Goal: Communication & Community: Answer question/provide support

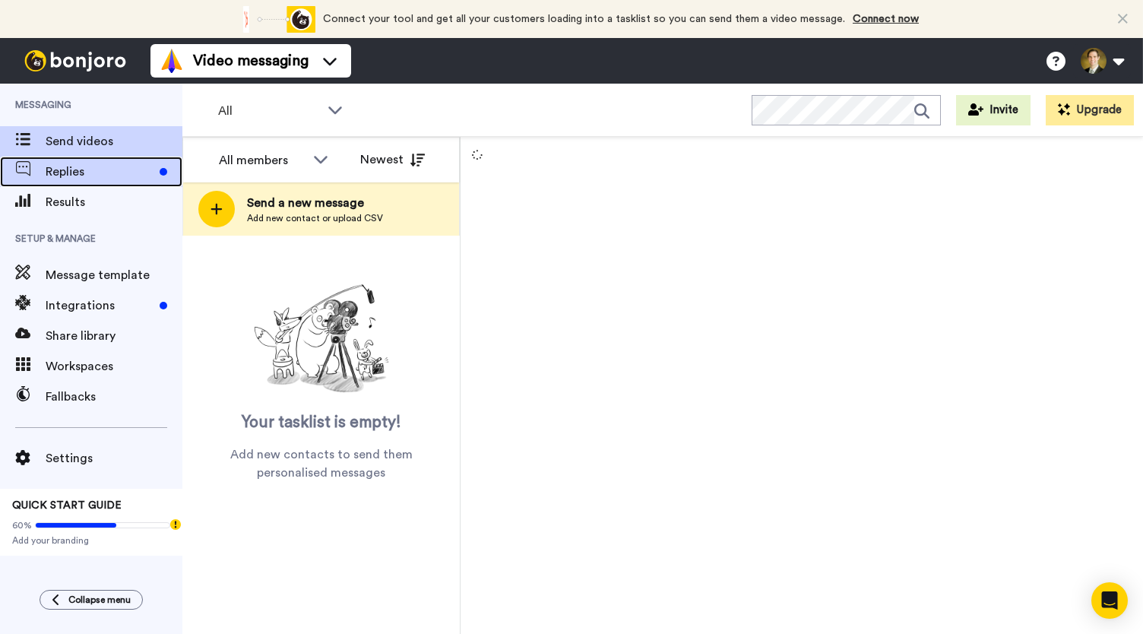
click at [76, 173] on span "Replies" at bounding box center [100, 172] width 108 height 18
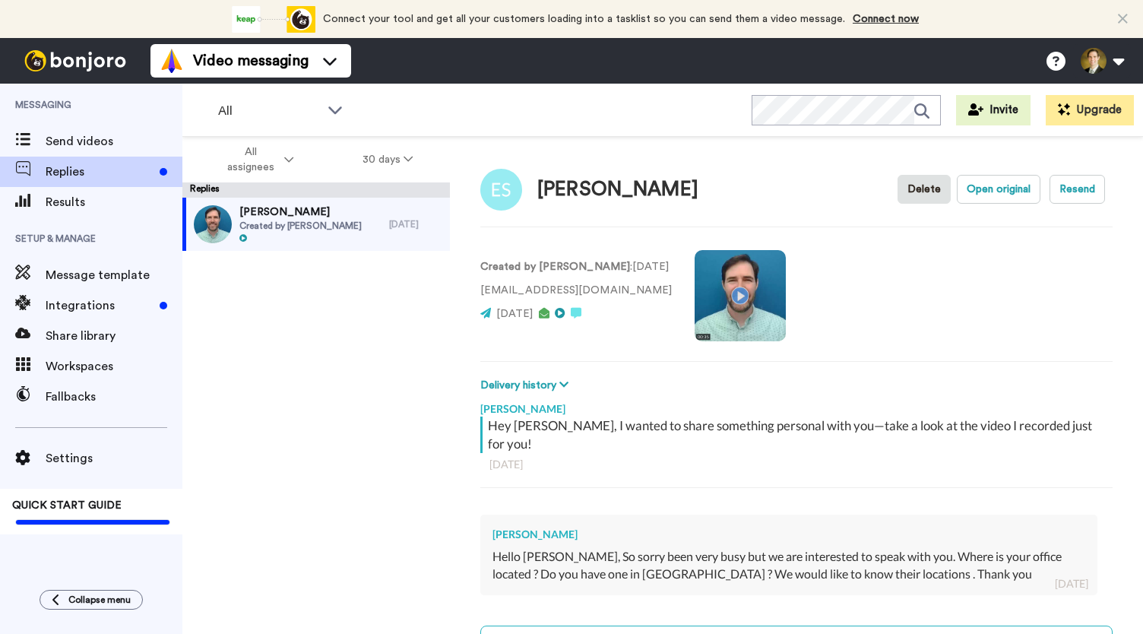
scroll to position [151, 0]
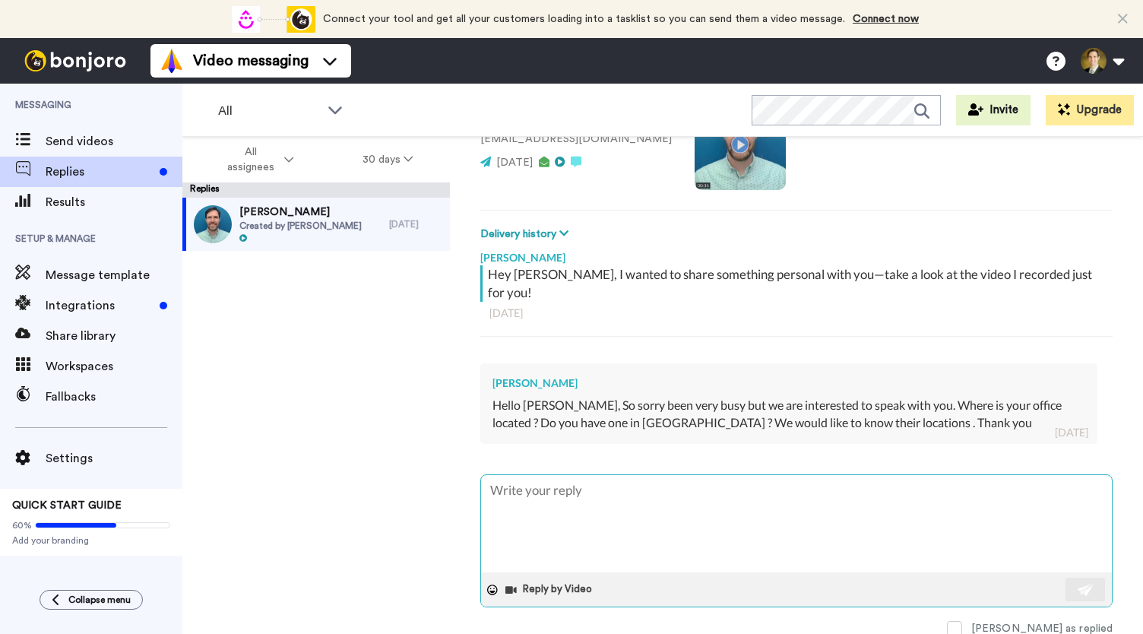
click at [686, 500] on textarea at bounding box center [796, 523] width 631 height 97
type textarea "H"
type textarea "x"
type textarea "Hi"
type textarea "x"
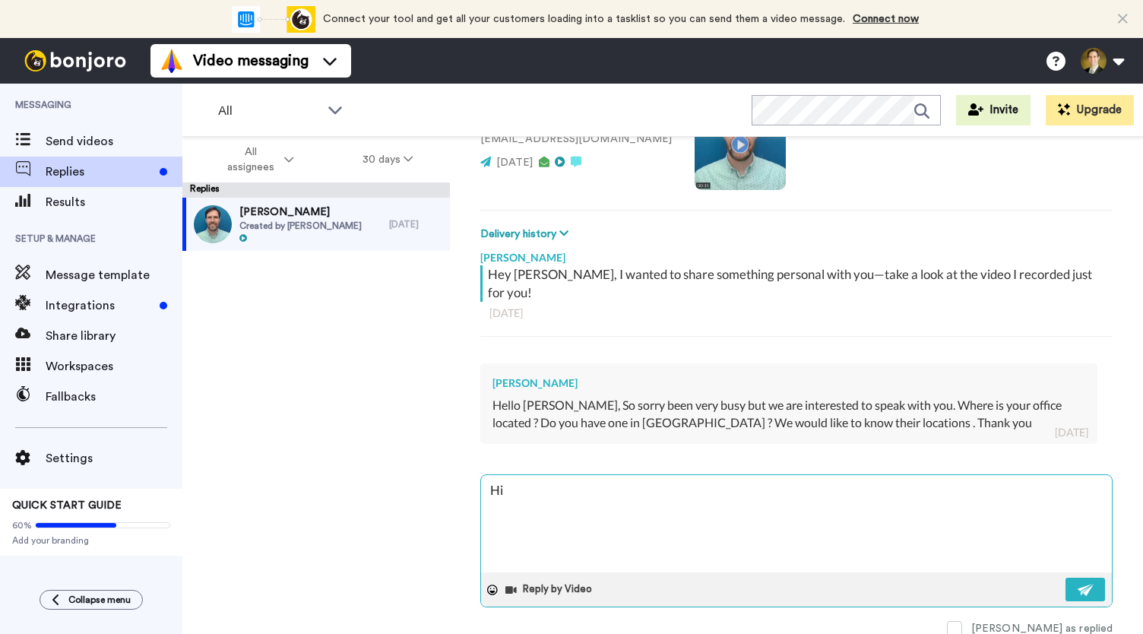
type textarea "Hi"
type textarea "x"
type textarea "Hi E"
type textarea "x"
type textarea "Hi En"
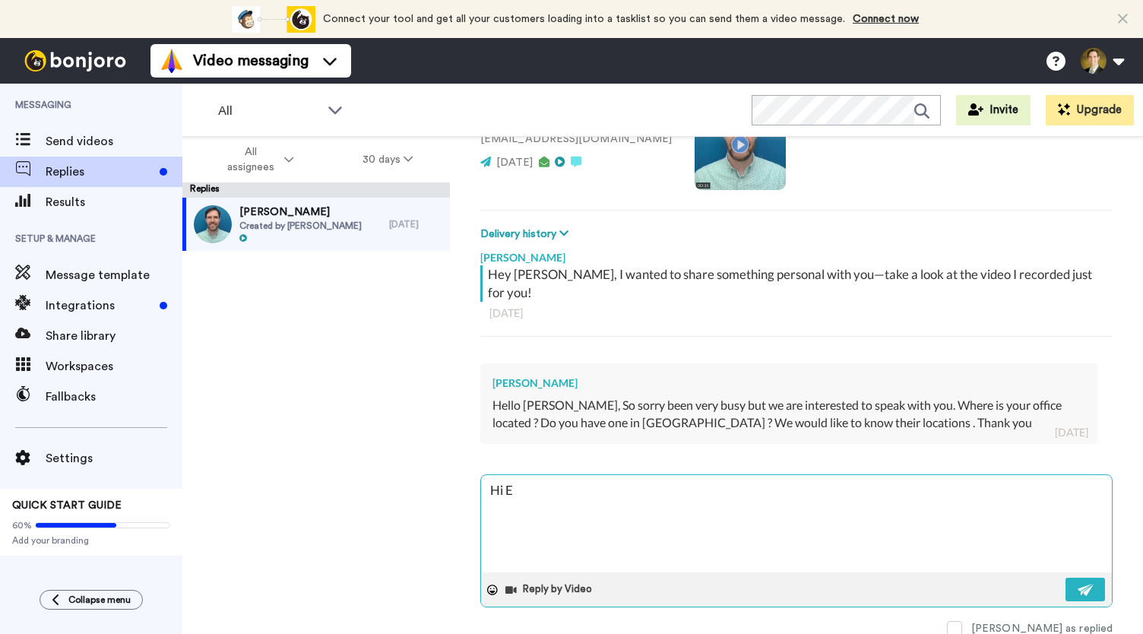
type textarea "x"
type textarea "Hi Enr"
type textarea "x"
type textarea "Hi Enri"
type textarea "x"
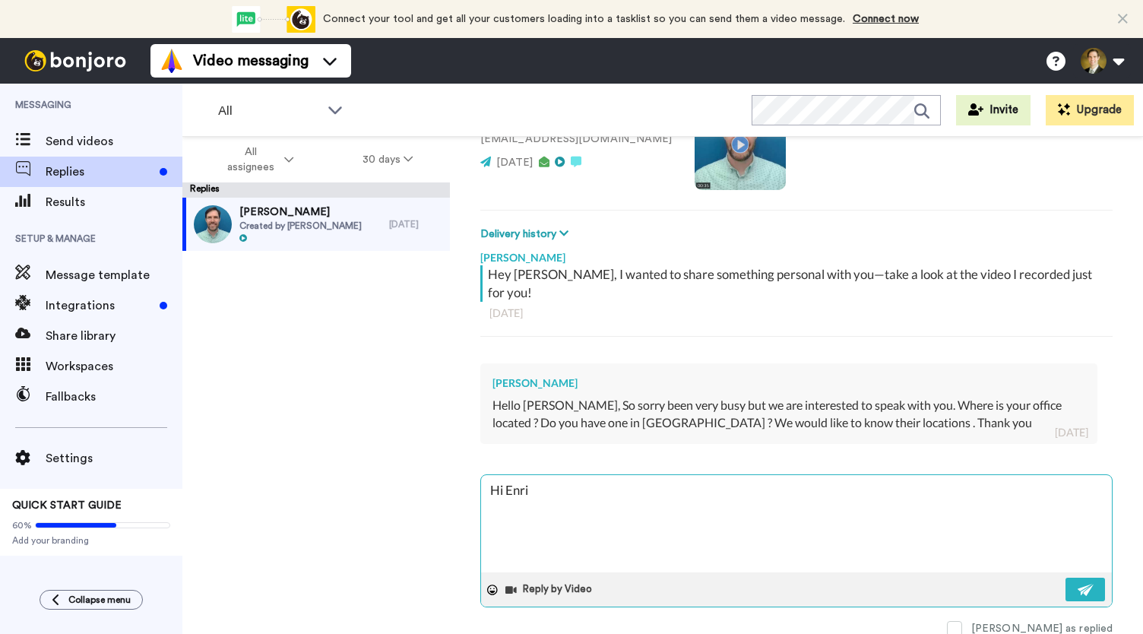
type textarea "Hi Enriq"
type textarea "x"
type textarea "Hi Enriqu"
type textarea "x"
type textarea "Hi Enrique"
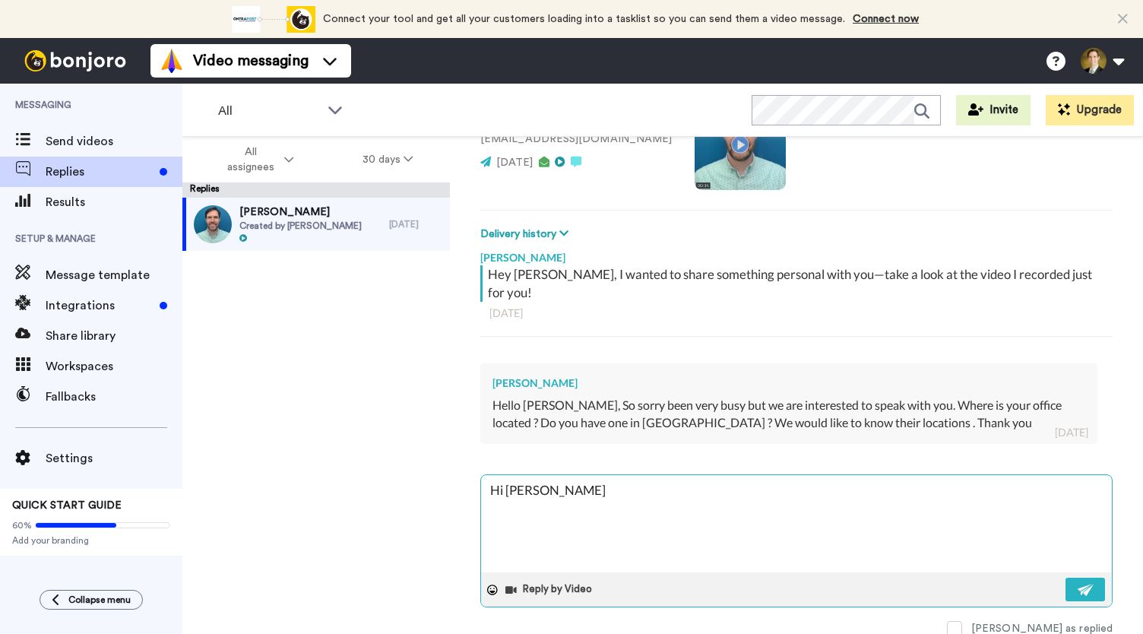
type textarea "x"
type textarea "Hi Enriquet"
type textarea "x"
type textarea "Hi Enriqueta"
type textarea "x"
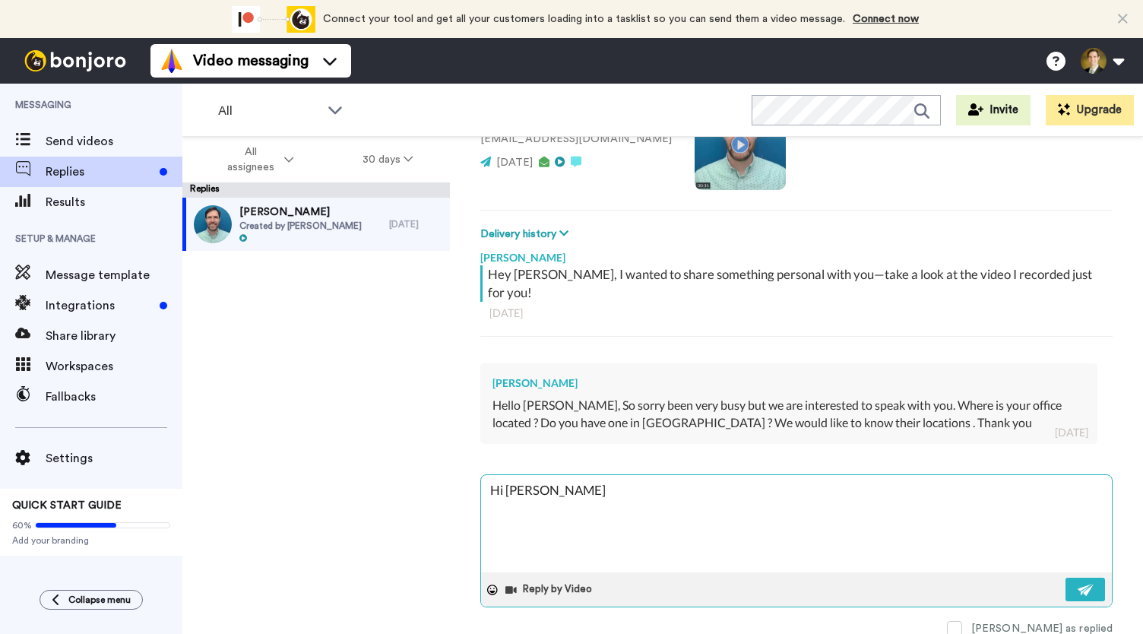
type textarea "Hi Enriqueta,"
type textarea "x"
type textarea "Hi Enriqueta,"
type textarea "x"
type textarea "Hi Enriqueta,"
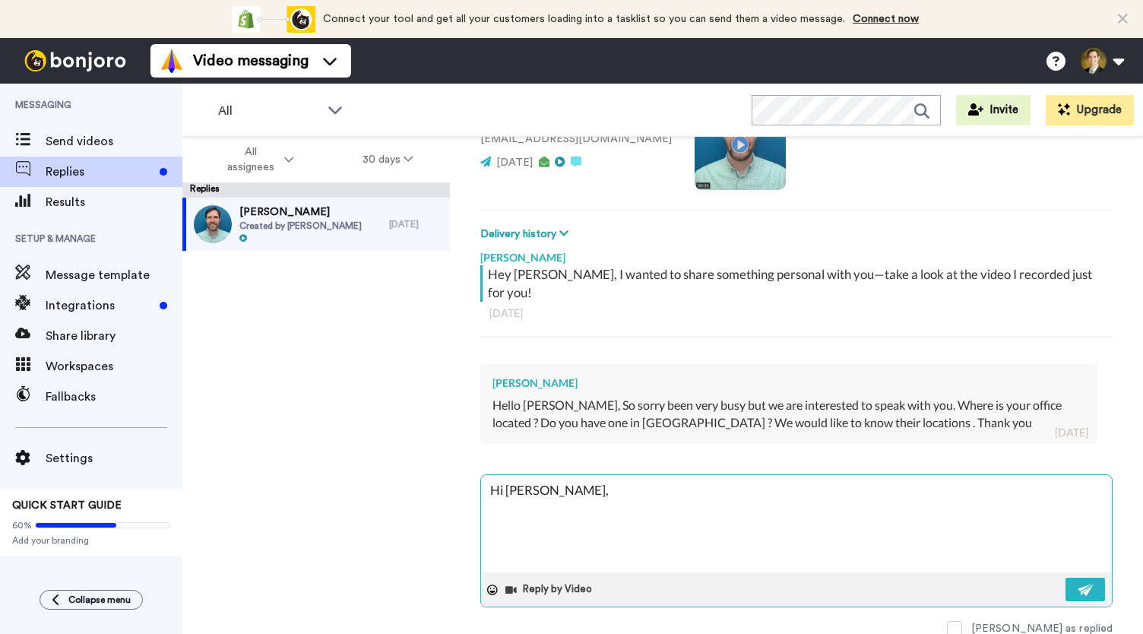
type textarea "x"
type textarea "Hi Enriqueta, W"
type textarea "x"
type textarea "Hi Enriqueta, We"
type textarea "x"
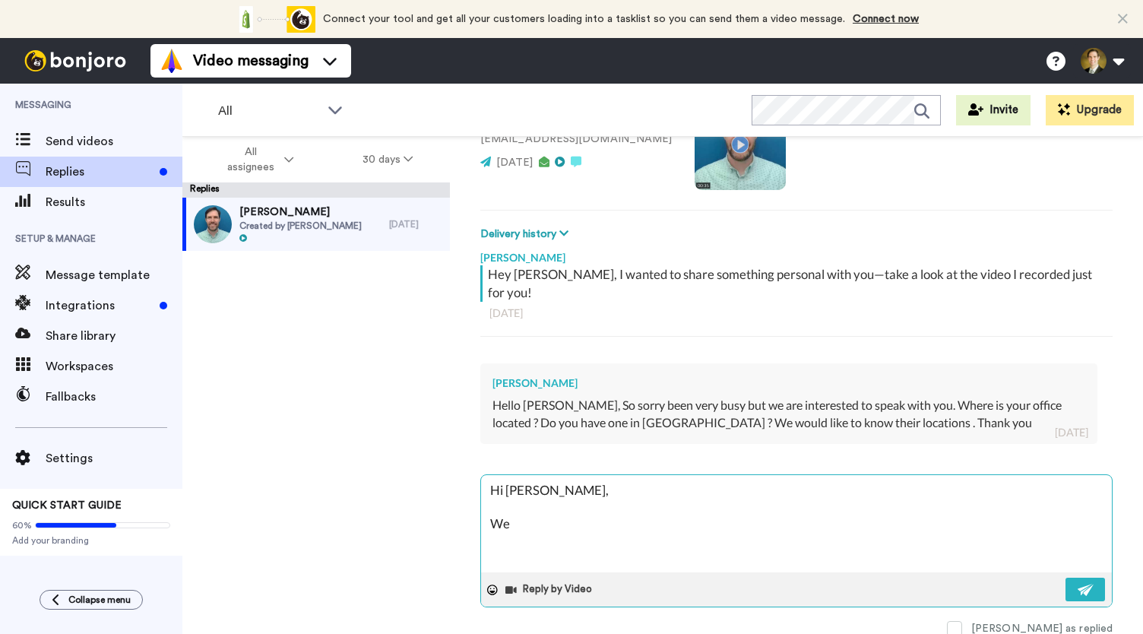
type textarea "Hi Enriqueta, We"
type textarea "x"
type textarea "Hi Enriqueta, We d"
type textarea "x"
type textarea "Hi Enriqueta, We"
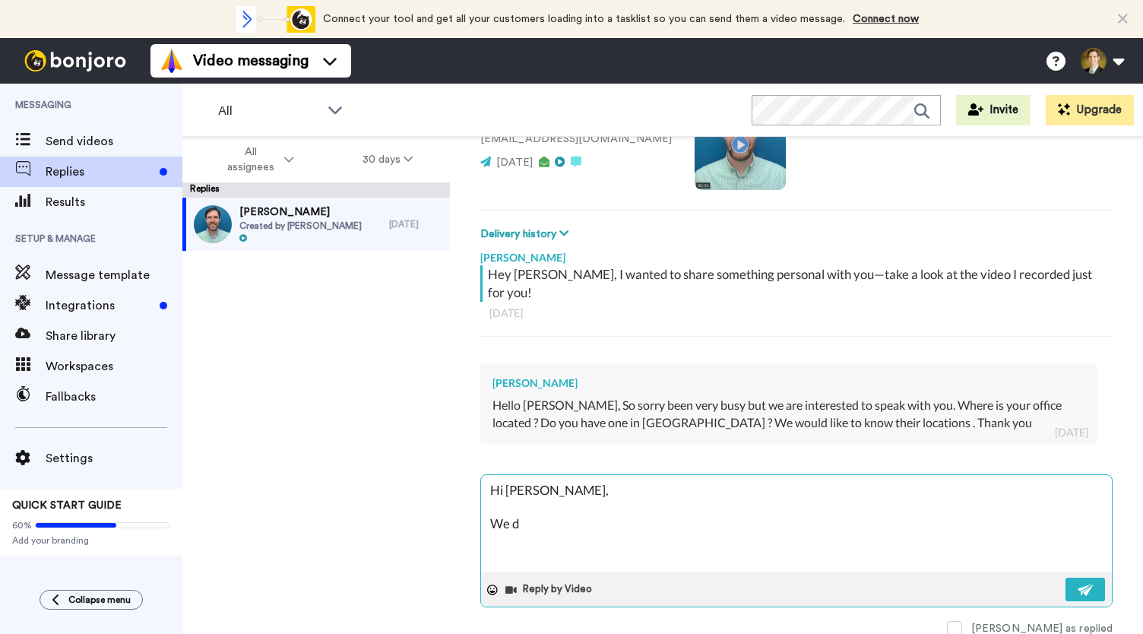
type textarea "x"
type textarea "Hi Enriqueta, We d"
type textarea "x"
type textarea "Hi Enriqueta, We do"
type textarea "x"
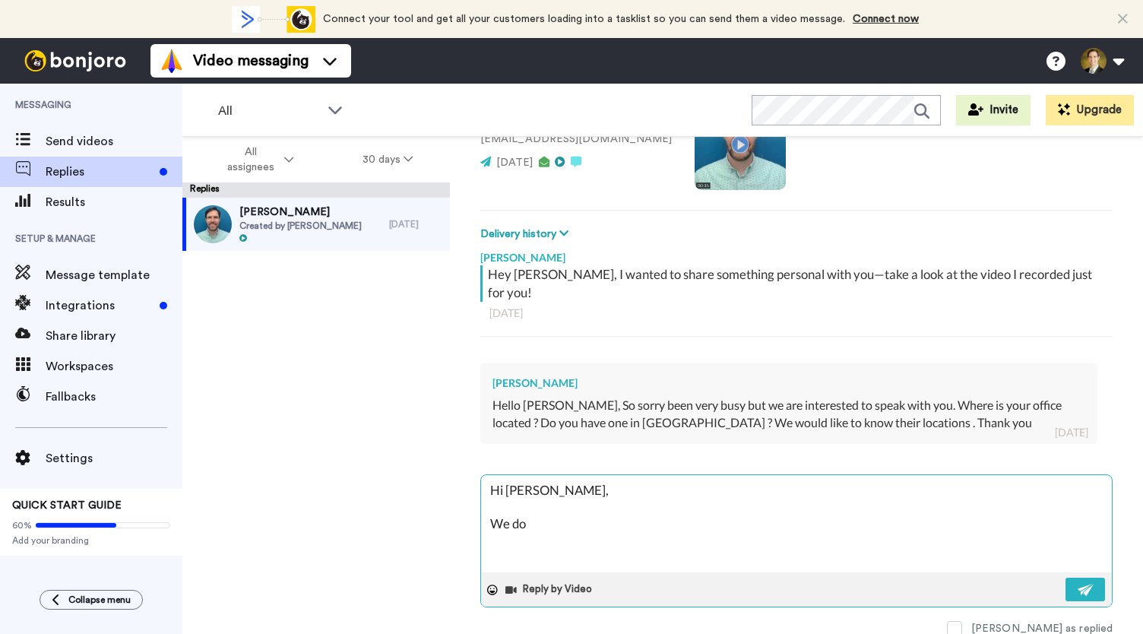
type textarea "Hi Enriqueta, We do"
type textarea "x"
type textarea "Hi Enriqueta, We do a"
type textarea "x"
type textarea "Hi Enriqueta, We do al"
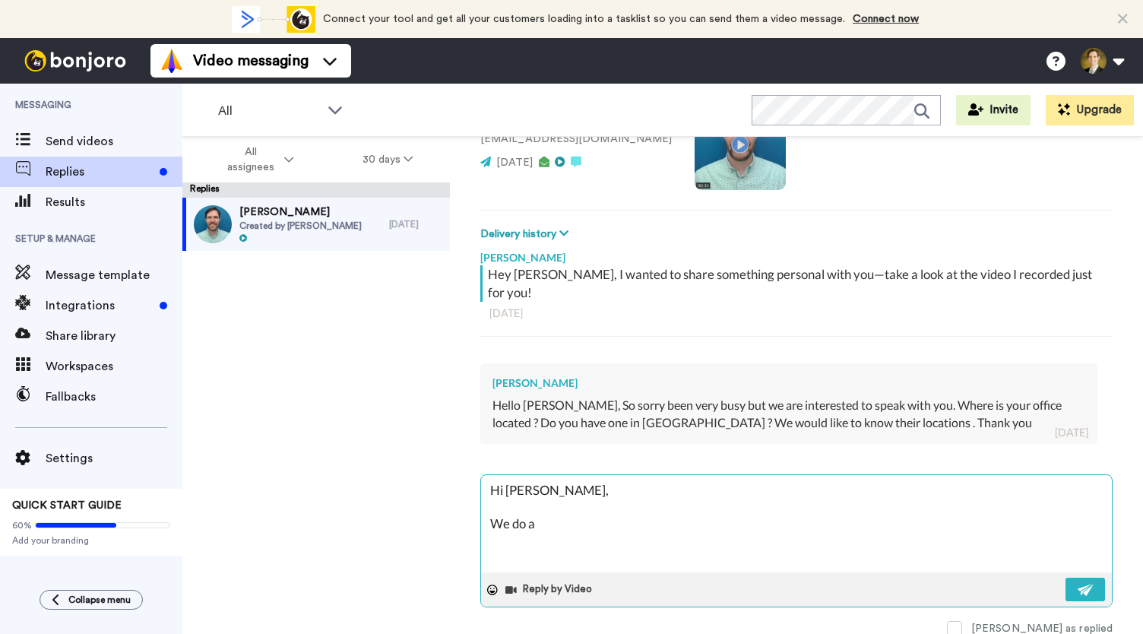
type textarea "x"
type textarea "Hi Enriqueta, We do all"
type textarea "x"
type textarea "Hi Enriqueta, We do all"
type textarea "x"
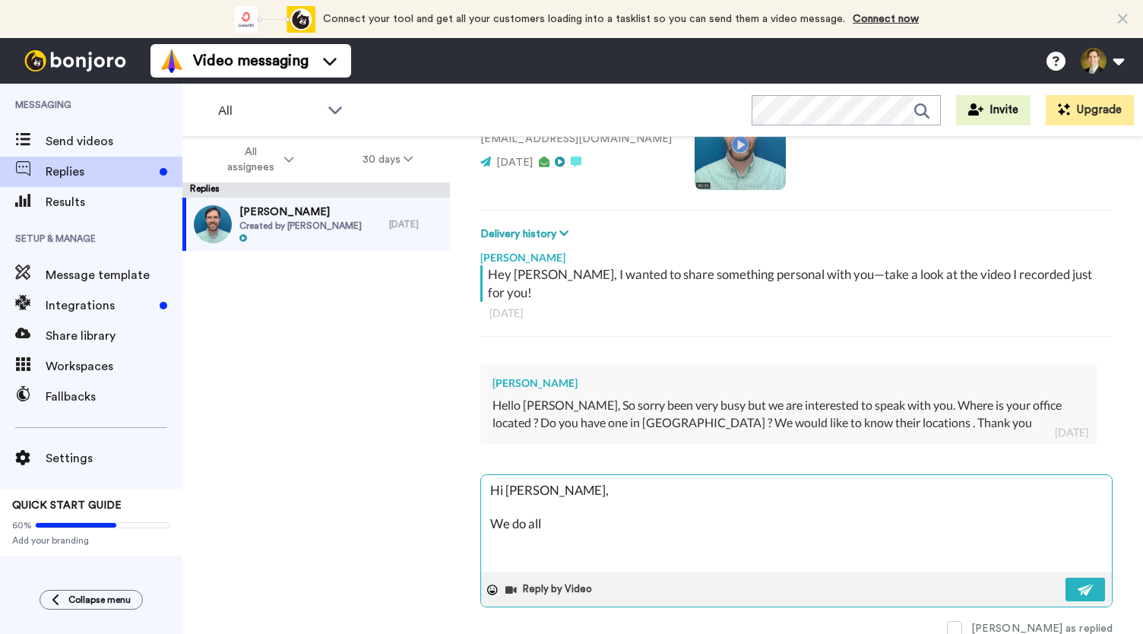
type textarea "Hi Enriqueta, We do all o"
type textarea "x"
type textarea "Hi Enriqueta, We do all ou"
type textarea "x"
type textarea "Hi Enriqueta, We do all our"
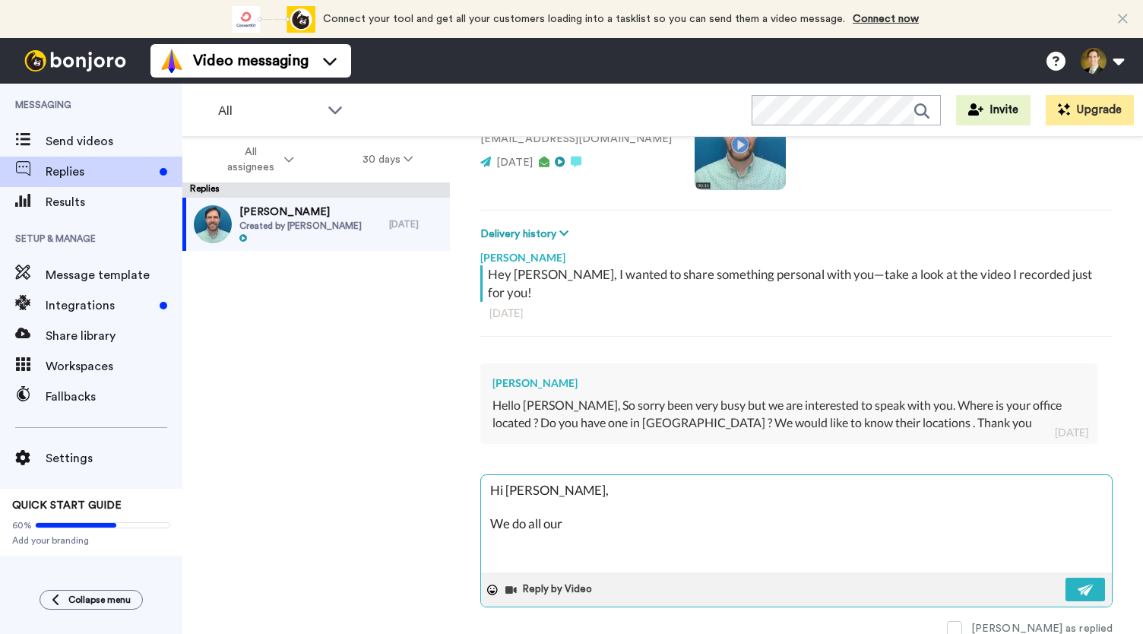
type textarea "x"
type textarea "Hi Enriqueta, We do all our"
type textarea "x"
type textarea "Hi Enriqueta, We do all our m"
type textarea "x"
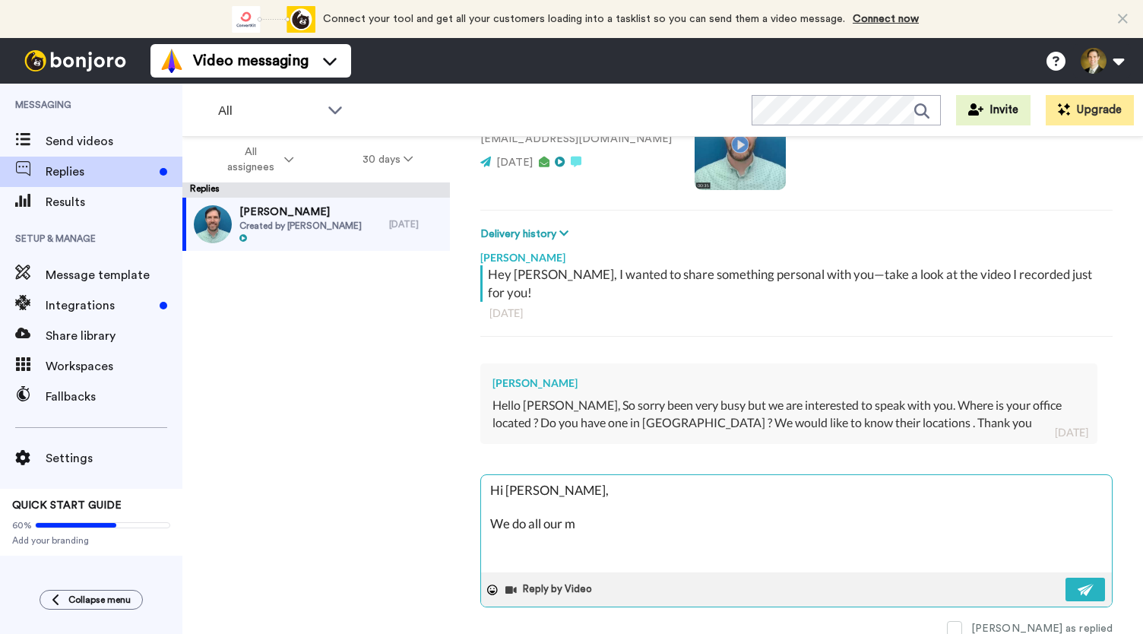
type textarea "Hi Enriqueta, We do all our me"
type textarea "x"
type textarea "Hi Enriqueta, We do all our mee"
type textarea "x"
type textarea "Hi Enriqueta, We do all our meet"
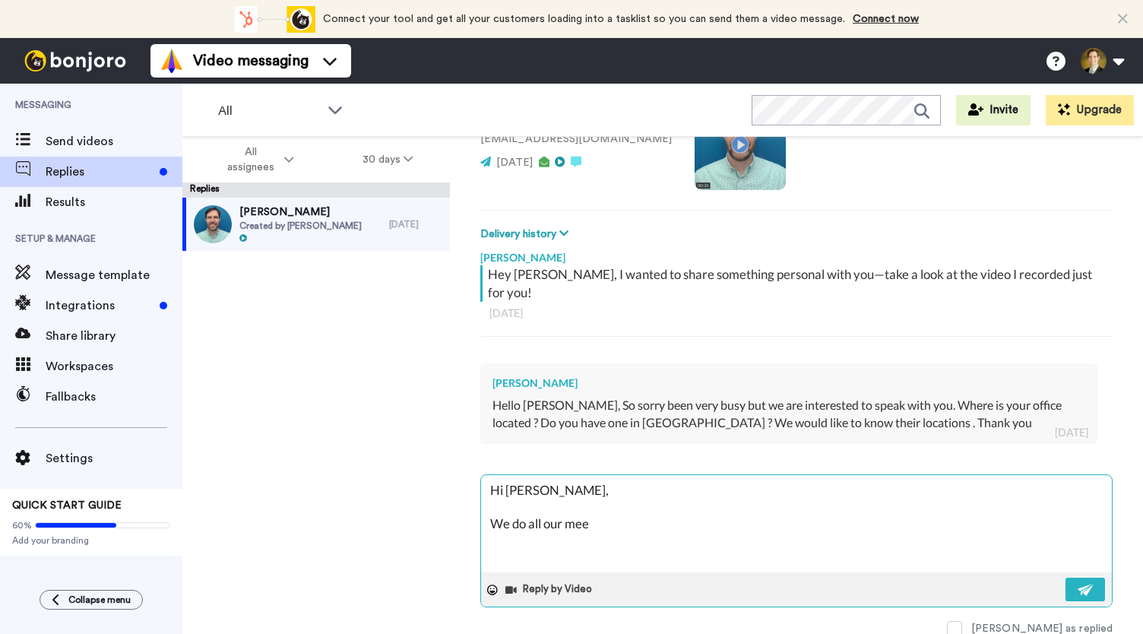
type textarea "x"
type textarea "Hi Enriqueta, We do all our meeti"
type textarea "x"
type textarea "Hi Enriqueta, We do all our meetin"
type textarea "x"
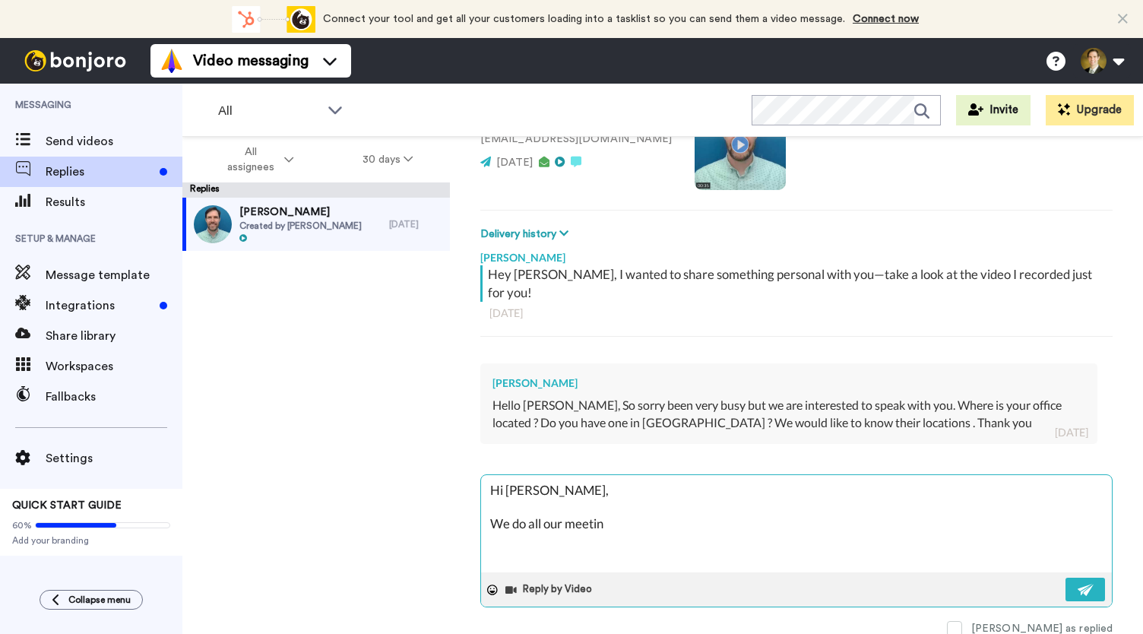
type textarea "Hi Enriqueta, We do all our meeting"
type textarea "x"
type textarea "Hi Enriqueta, We do all our meetings"
type textarea "x"
type textarea "Hi Enriqueta, We do all our meetings"
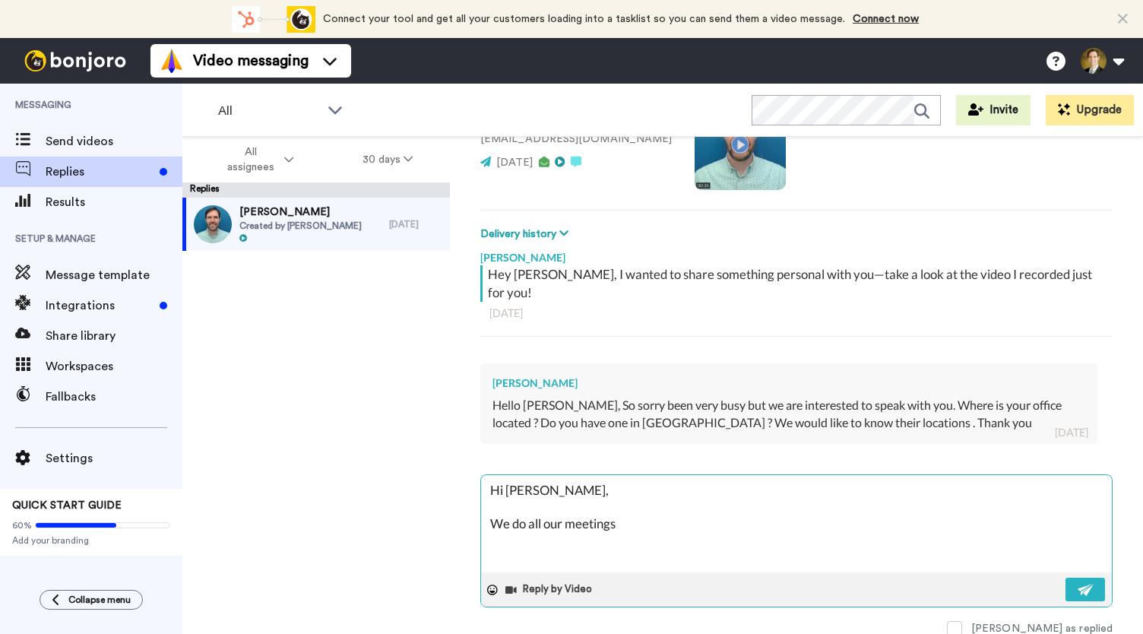
type textarea "x"
type textarea "Hi Enriqueta, We do all our meetings v"
type textarea "x"
type textarea "Hi Enriqueta, We do all our meetings vi"
type textarea "x"
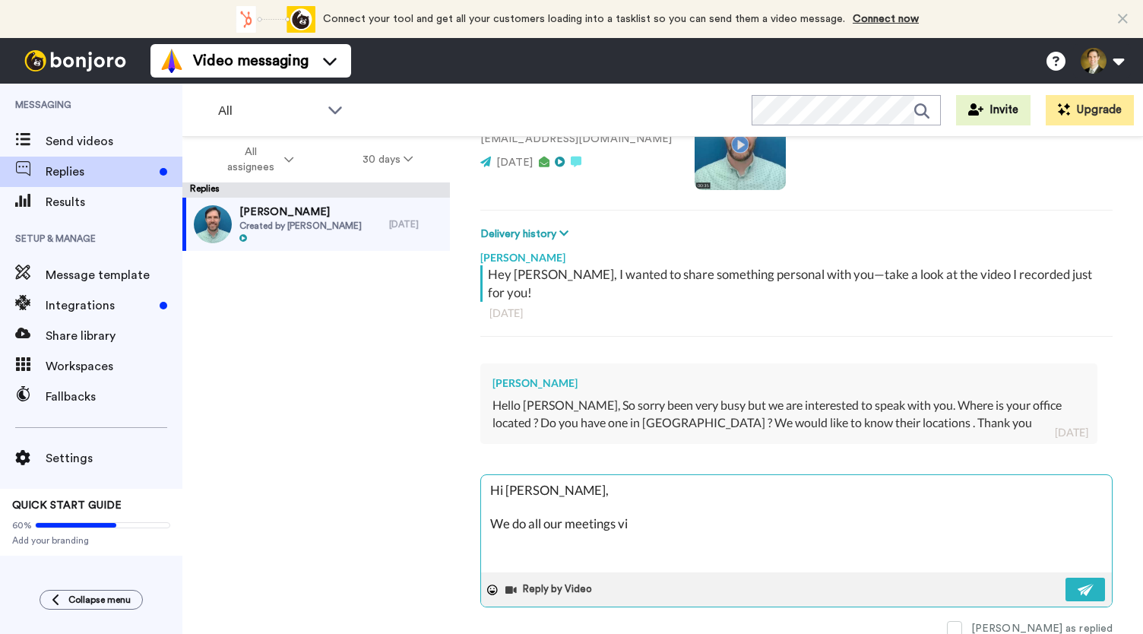
type textarea "Hi Enriqueta, We do all our meetings vir"
type textarea "x"
type textarea "Hi Enriqueta, We do all our meetings virg"
type textarea "x"
type textarea "Hi Enriqueta, We do all our meetings virgu"
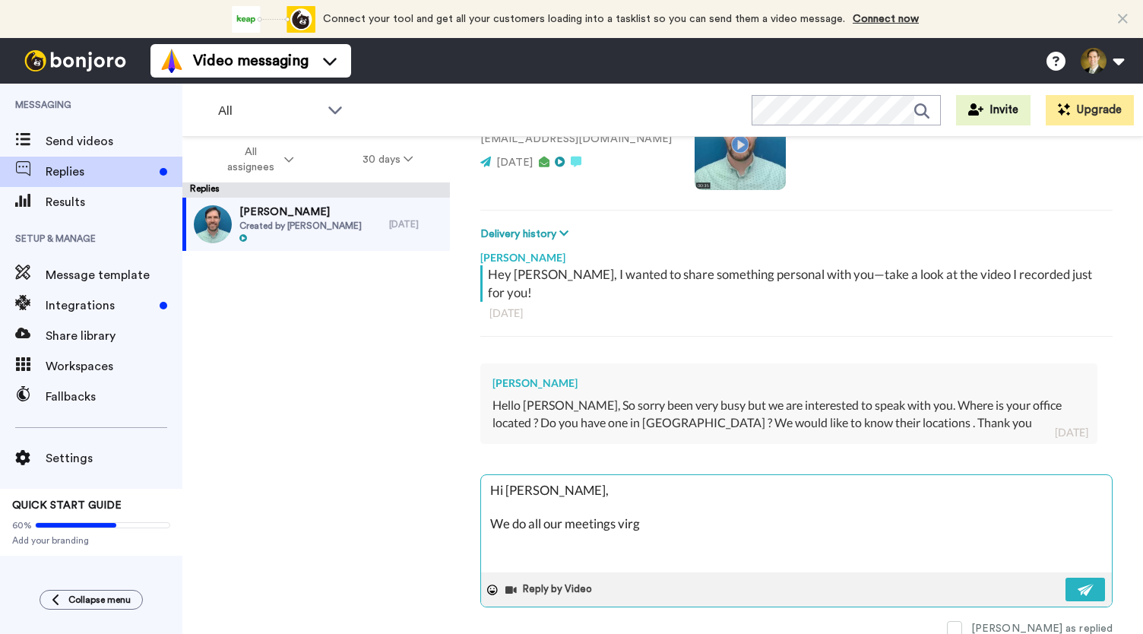
type textarea "x"
type textarea "Hi Enriqueta, We do all our meetings virg"
type textarea "x"
type textarea "Hi Enriqueta, We do all our meetings vir"
type textarea "x"
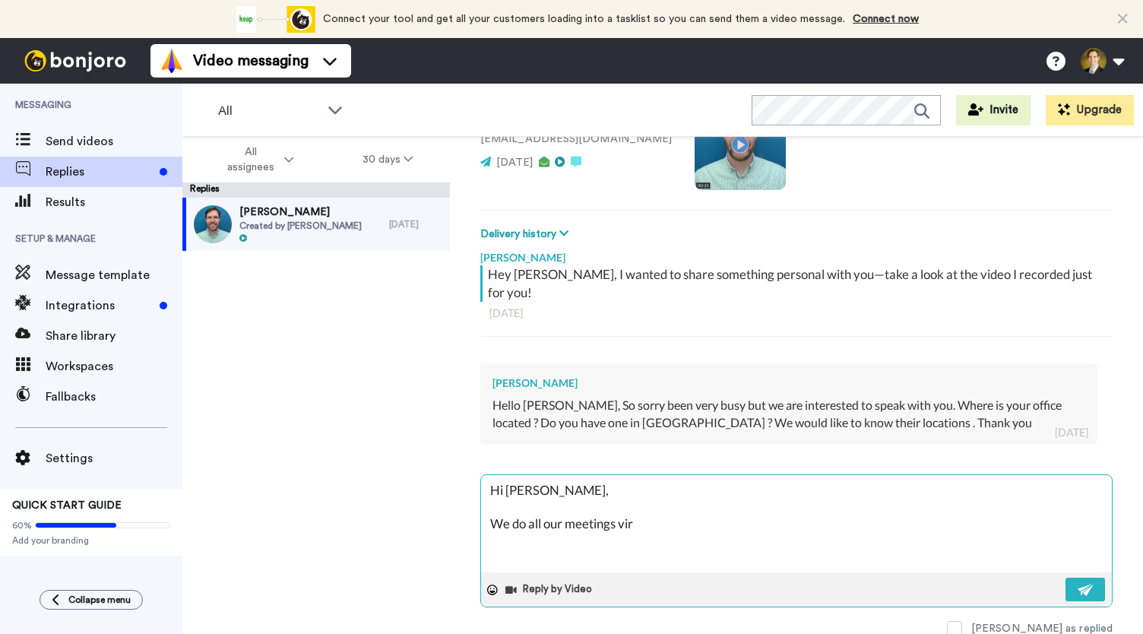
type textarea "Hi Enriqueta, We do all our meetings virt"
type textarea "x"
type textarea "Hi Enriqueta, We do all our meetings virtu"
type textarea "x"
type textarea "Hi Enriqueta, We do all our meetings virtua"
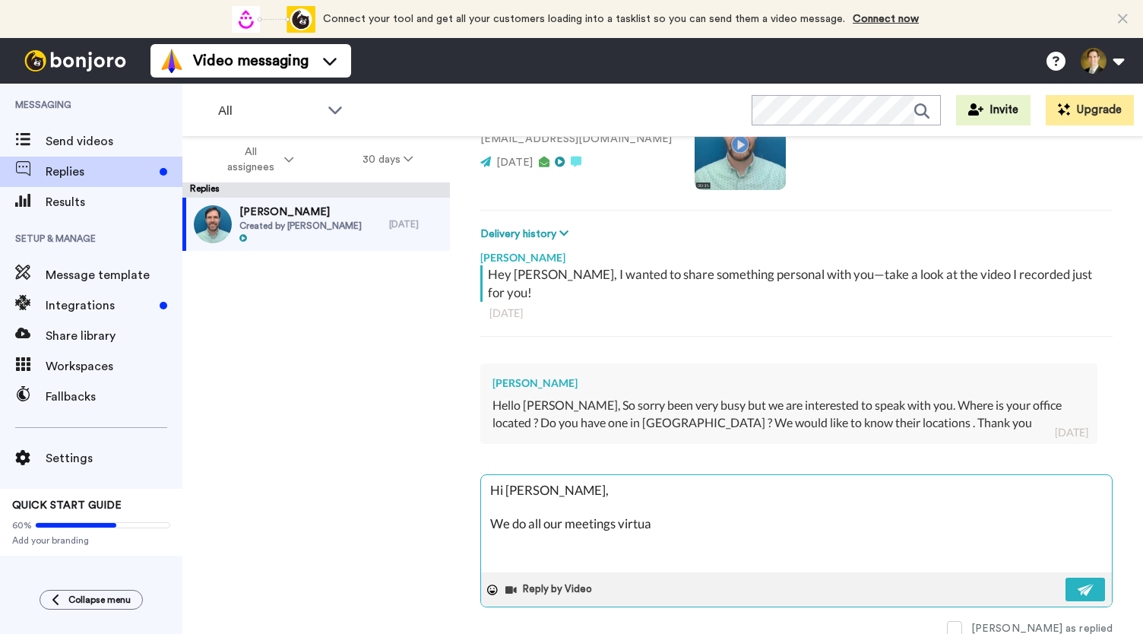
type textarea "x"
type textarea "Hi Enriqueta, We do all our meetings virtual"
type textarea "x"
type textarea "Hi Enriqueta, We do all our meetings virtuall"
type textarea "x"
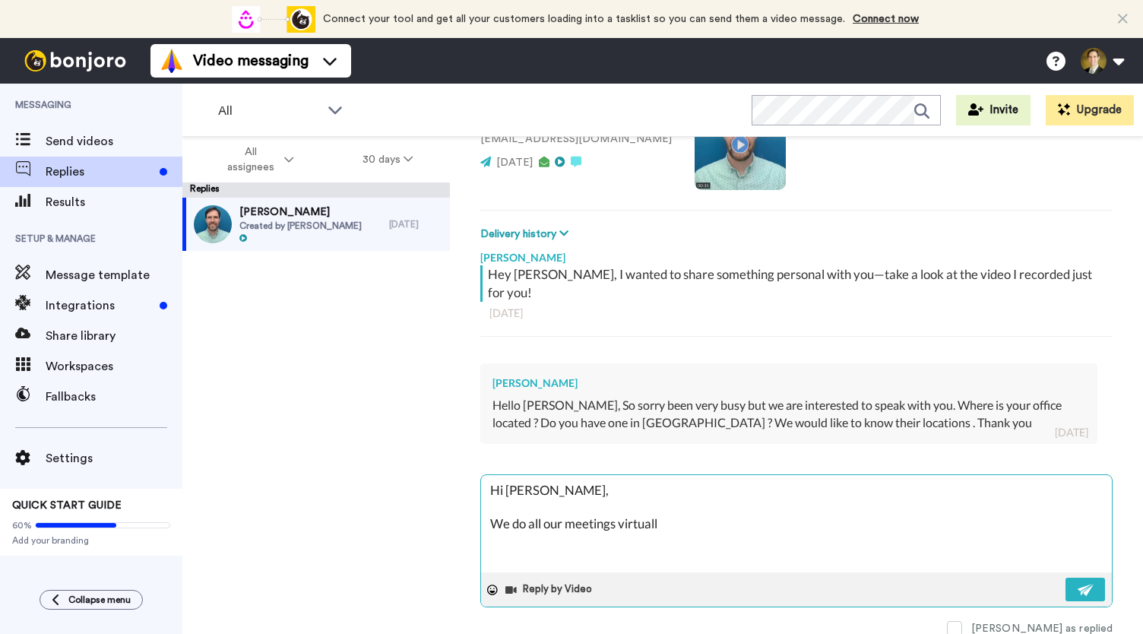
type textarea "Hi Enriqueta, We do all our meetings virtually"
type textarea "x"
type textarea "Hi Enriqueta, We do all our meetings virtually"
type textarea "x"
type textarea "Hi Enriqueta, We do all our meetings virtually v"
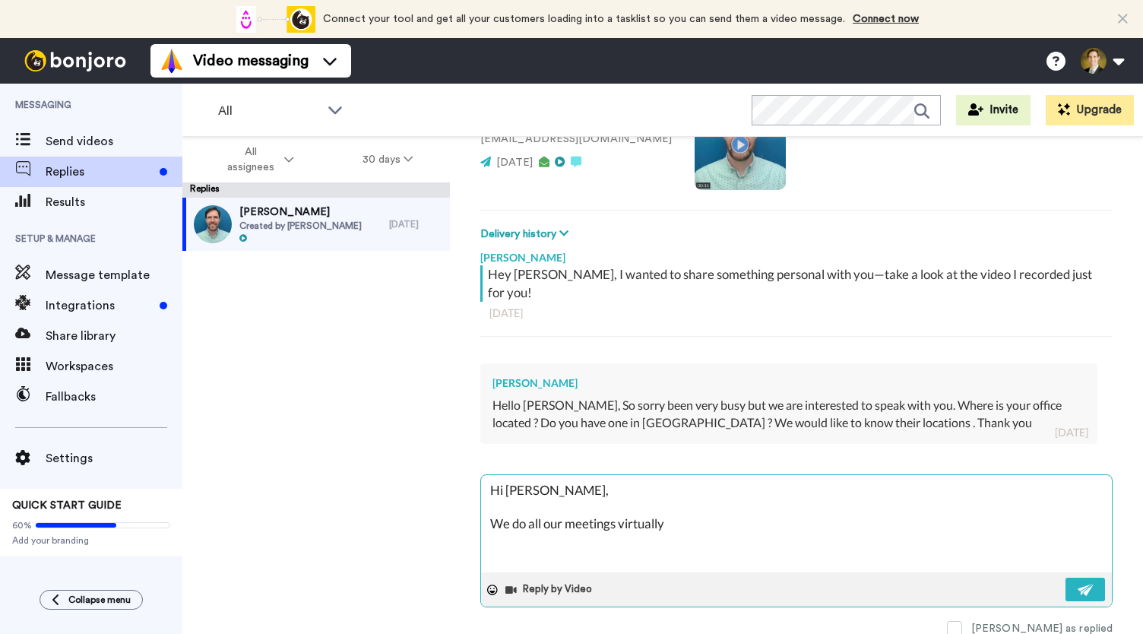
type textarea "x"
type textarea "Hi Enriqueta, We do all our meetings virtually vi"
type textarea "x"
type textarea "Hi Enriqueta, We do all our meetings virtually viq"
type textarea "x"
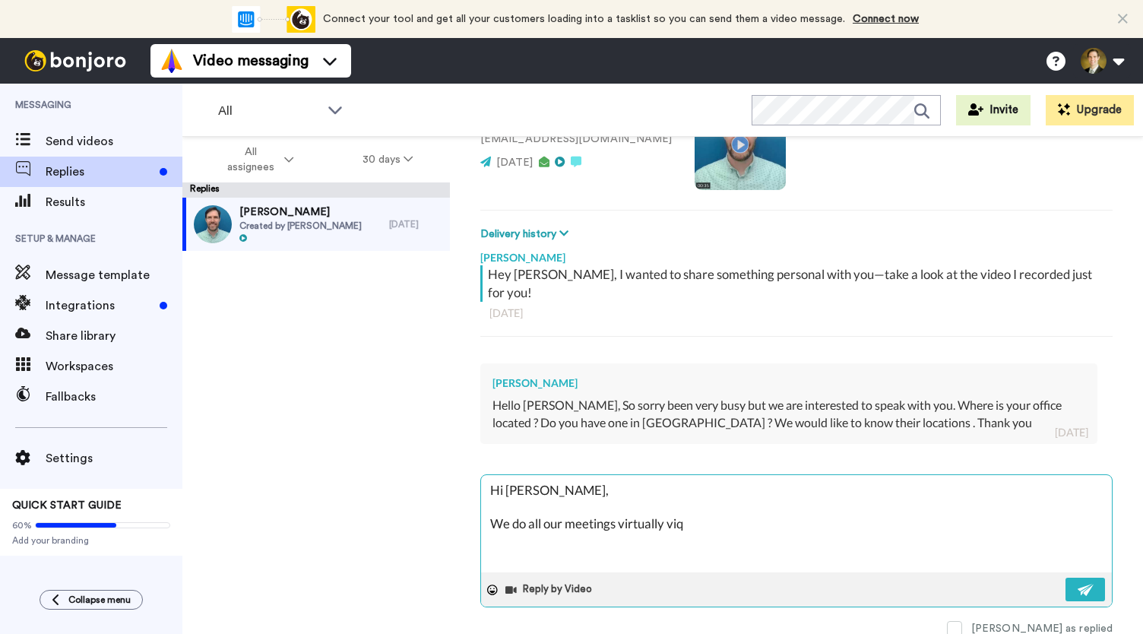
type textarea "Hi Enriqueta, We do all our meetings virtually vi"
type textarea "x"
type textarea "Hi Enriqueta, We do all our meetings virtually via"
type textarea "x"
type textarea "Hi Enriqueta, We do all our meetings virtually via"
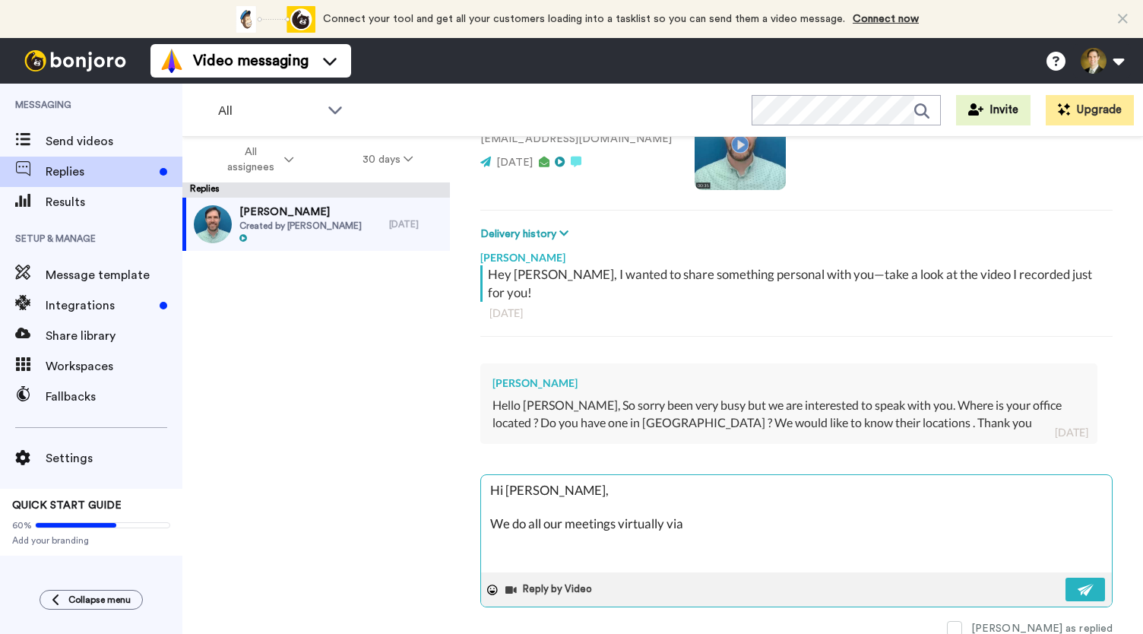
type textarea "x"
type textarea "Hi Enriqueta, We do all our meetings virtually via z"
type textarea "x"
type textarea "Hi Enriqueta, We do all our meetings virtually via zo"
type textarea "x"
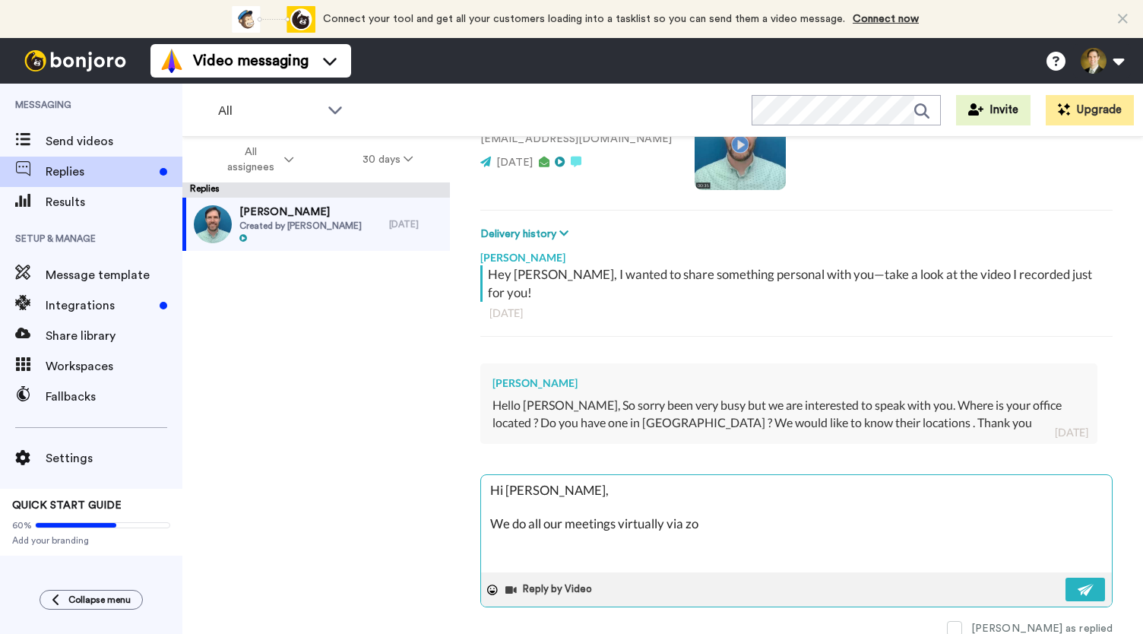
type textarea "Hi Enriqueta, We do all our meetings virtually via zoo"
type textarea "x"
type textarea "Hi Enriqueta, We do all our meetings virtually via zoom"
type textarea "x"
type textarea "Hi Enriqueta, We do all our meetings virtually via zoom,"
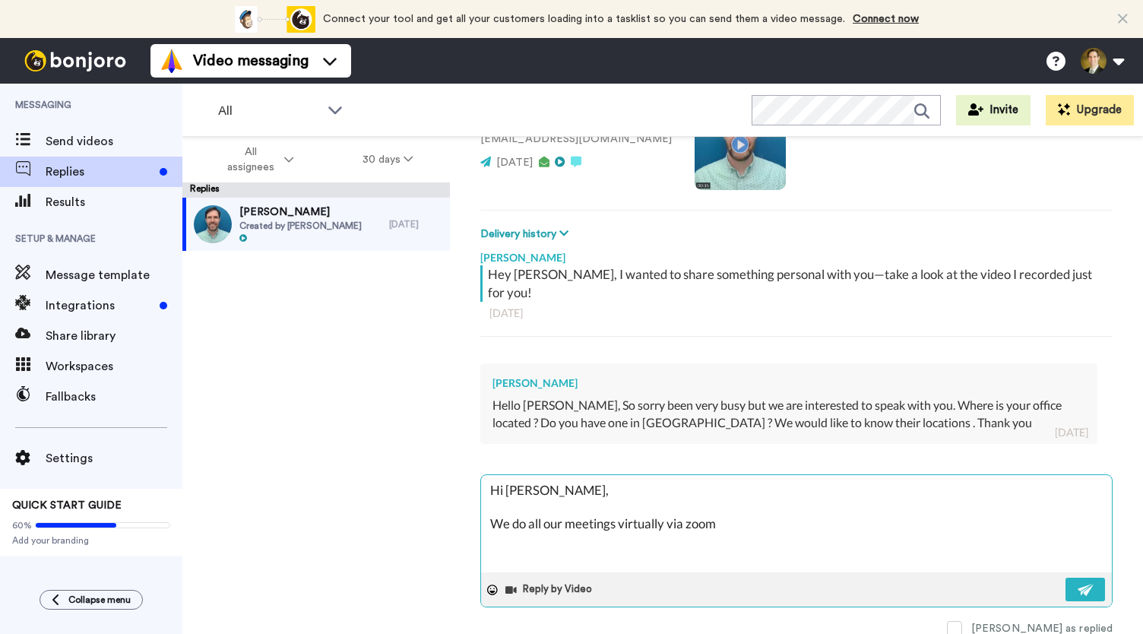
type textarea "x"
type textarea "Hi Enriqueta, We do all our meetings virtually via zoom, a"
type textarea "x"
type textarea "Hi Enriqueta, We do all our meetings virtually via zoom, an"
type textarea "x"
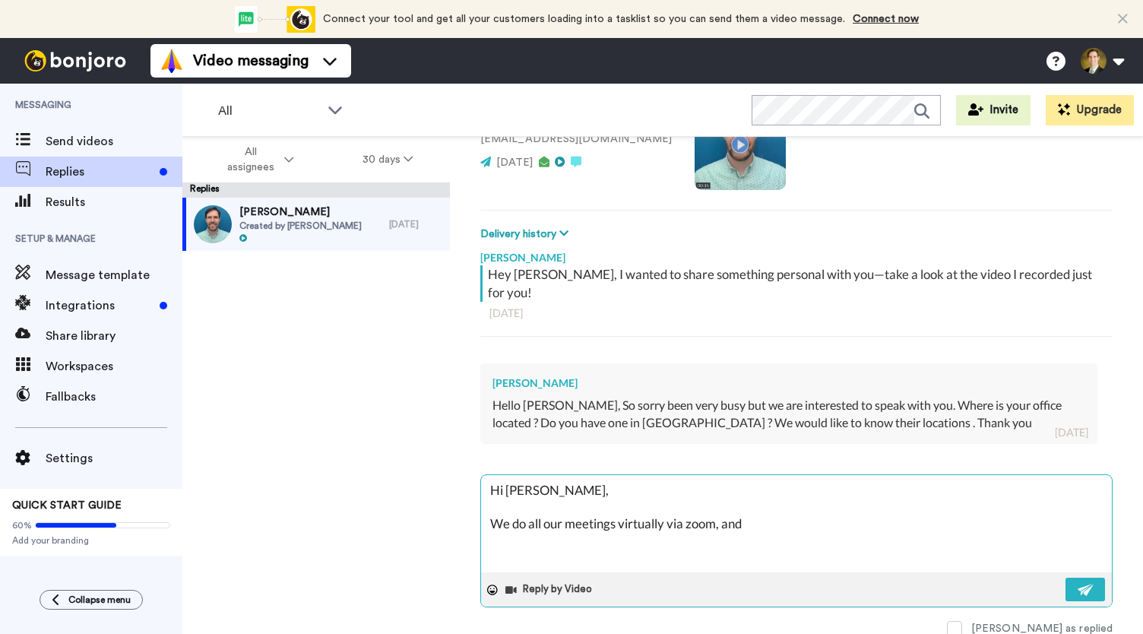
type textarea "Hi Enriqueta, We do all our meetings virtually via zoom, and"
type textarea "x"
type textarea "Hi Enriqueta, We do all our meetings virtually via zoom, and s"
type textarea "x"
type textarea "Hi Enriqueta, We do all our meetings virtually via zoom, and se"
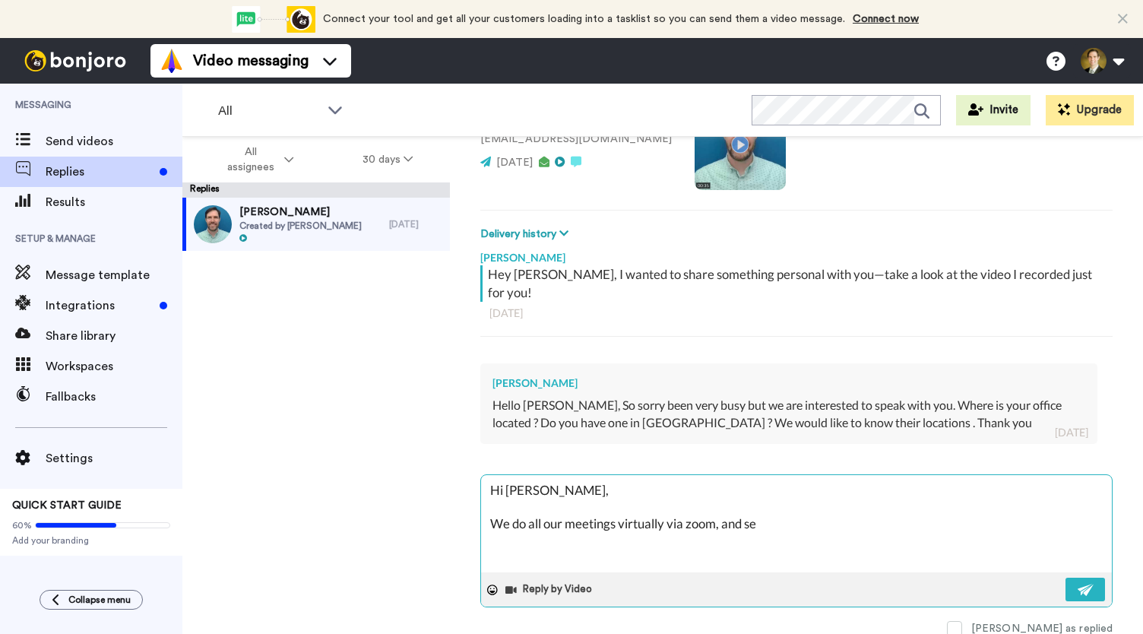
type textarea "x"
type textarea "Hi Enriqueta, We do all our meetings virtually via zoom, and se d"
type textarea "x"
type textarea "Hi Enriqueta, We do all our meetings virtually via zoom, and se do"
type textarea "x"
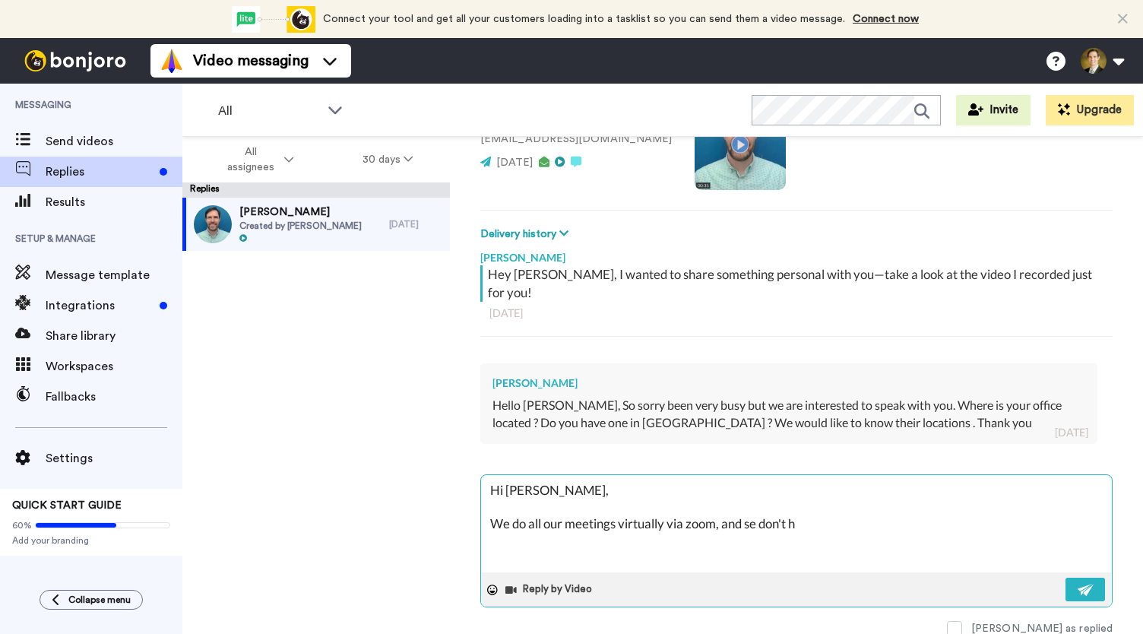
type textarea "Hi Enriqueta, We do all our meetings virtually via zoom, and se don't"
type textarea "x"
type textarea "Hi Enriqueta, We do all our meetings virtually via zoom, and se don't"
type textarea "x"
type textarea "Hi Enriqueta, We do all our meetings virtually via zoom, and se don'"
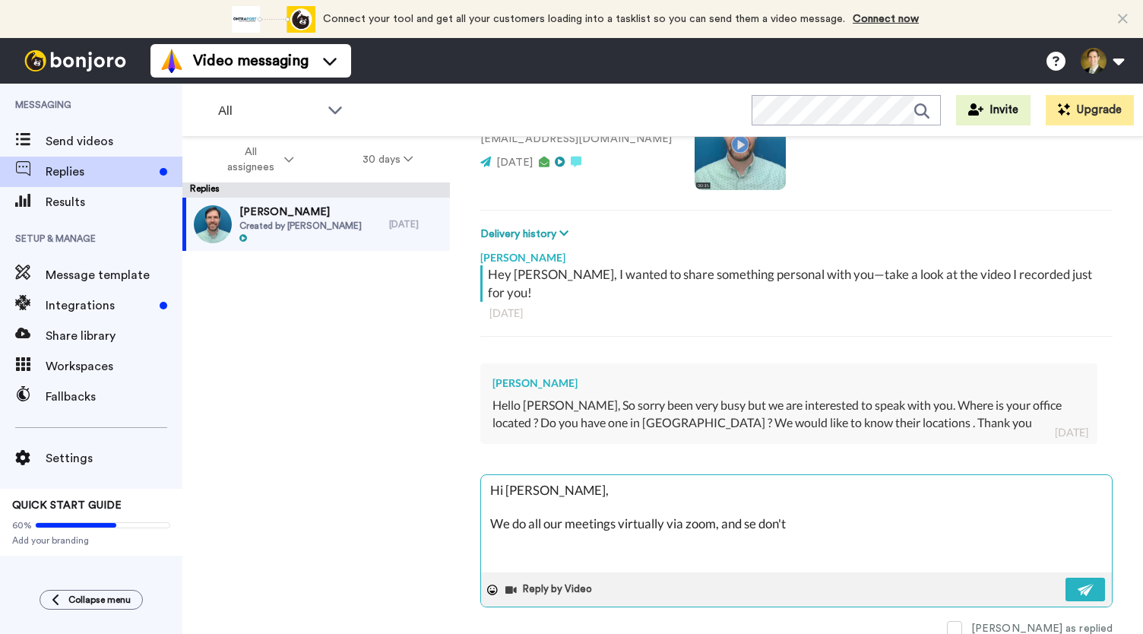
type textarea "x"
type textarea "Hi Enriqueta, We do all our meetings virtually via zoom, and se don"
type textarea "x"
type textarea "Hi Enriqueta, We do all our meetings virtually via zoom, and se"
type textarea "x"
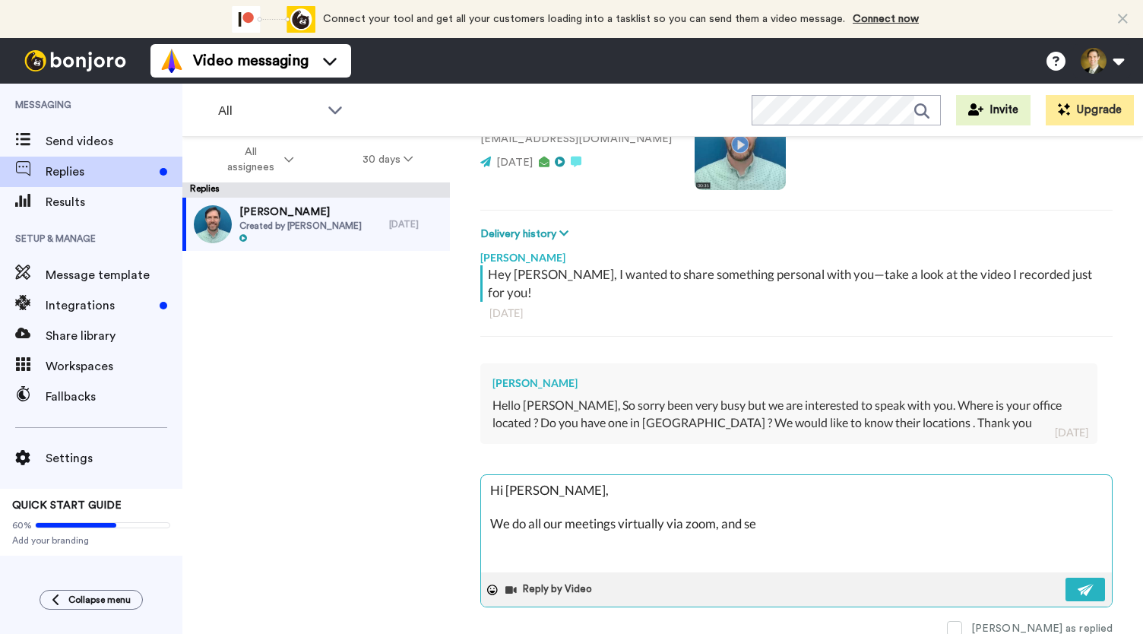
type textarea "Hi Enriqueta, We do all our meetings virtually via zoom, and se"
type textarea "x"
type textarea "Hi Enriqueta, We do all our meetings virtually via zoom, and s"
type textarea "x"
type textarea "Hi Enriqueta, We do all our meetings virtually via zoom, and"
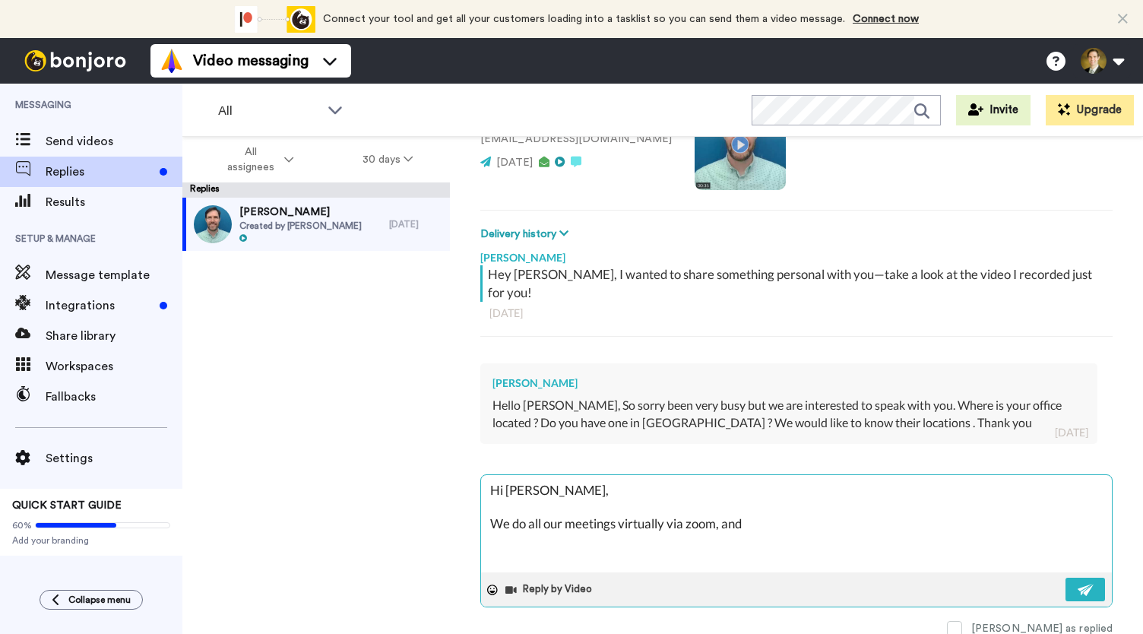
type textarea "x"
type textarea "Hi Enriqueta, We do all our meetings virtually via zoom, and w"
type textarea "x"
type textarea "Hi Enriqueta, We do all our meetings virtually via zoom, and we"
type textarea "x"
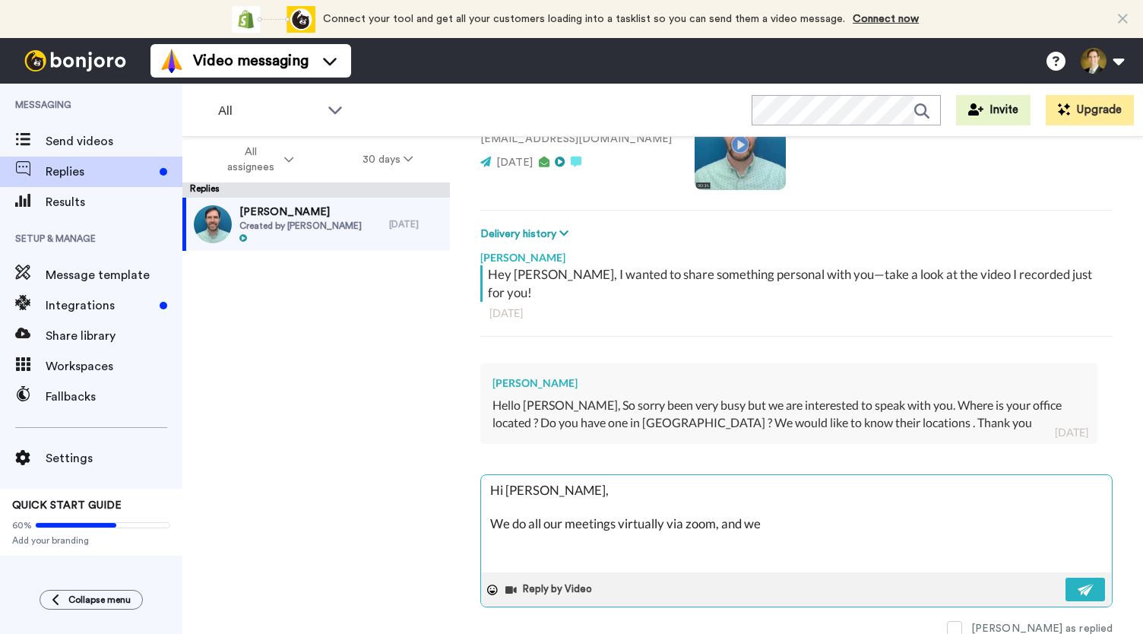
type textarea "Hi Enriqueta, We do all our meetings virtually via zoom, and we"
type textarea "x"
type textarea "Hi Enriqueta, We do all our meetings virtually via zoom, and we c"
type textarea "x"
type textarea "Hi Enriqueta, We do all our meetings virtually via zoom, and we"
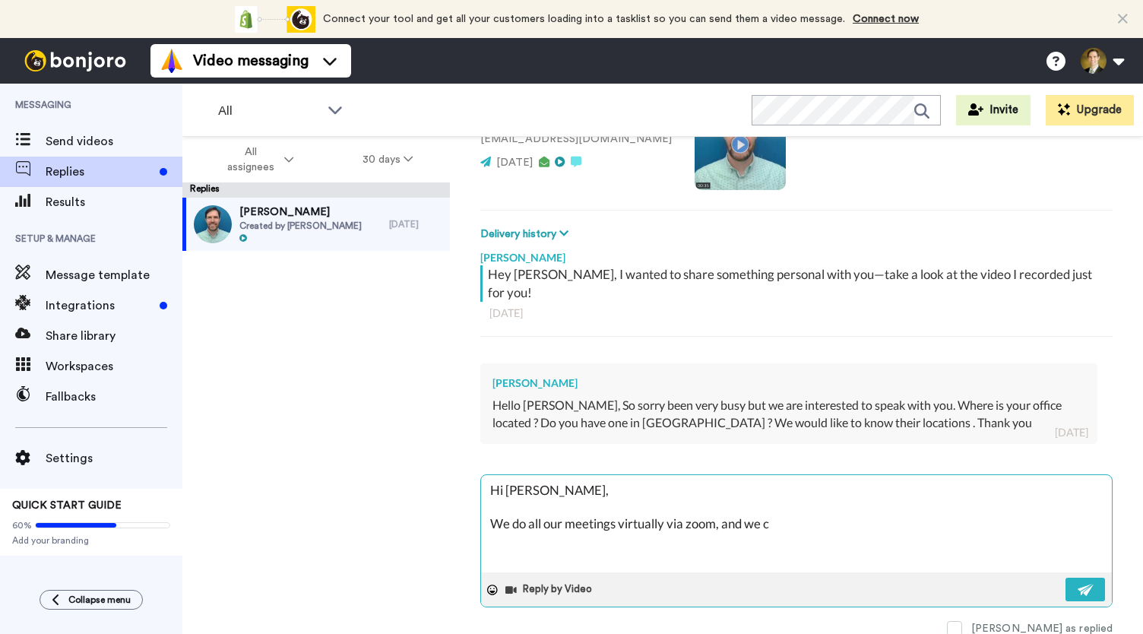
type textarea "x"
type textarea "Hi Enriqueta, We do all our meetings virtually via zoom, and we d"
type textarea "x"
type textarea "Hi Enriqueta, We do all our meetings virtually via zoom, and we do"
type textarea "x"
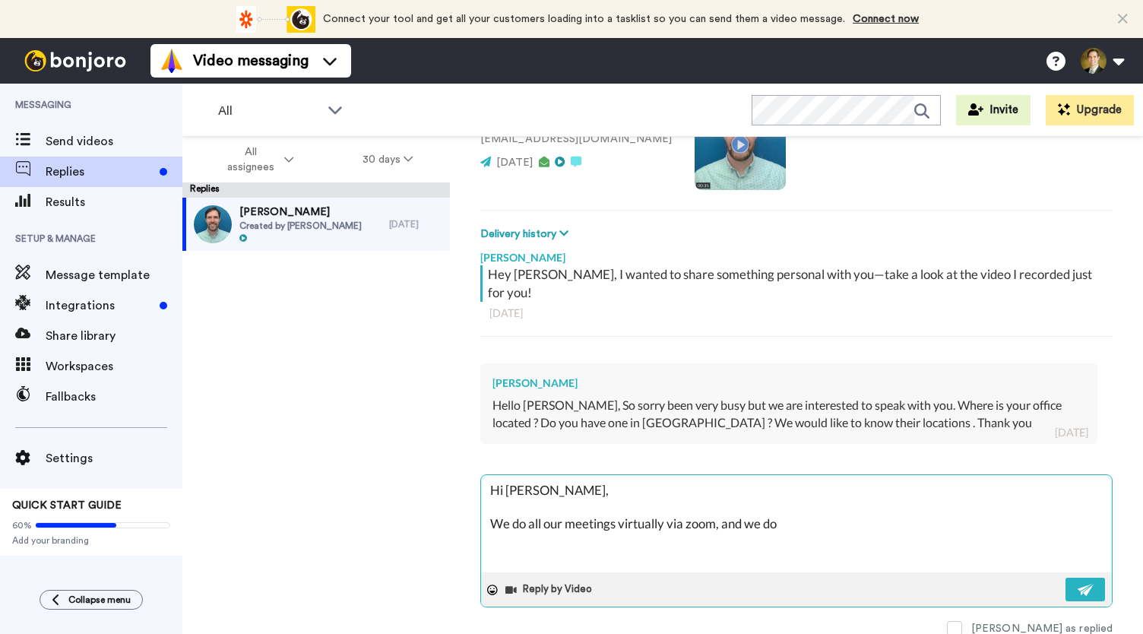
type textarea "Hi Enriqueta, We do all our meetings virtually via zoom, and we don"
type textarea "x"
type textarea "Hi Enriqueta, We do all our meetings virtually via zoom, and we don'"
type textarea "x"
type textarea "Hi Enriqueta, We do all our meetings virtually via zoom, and we don't"
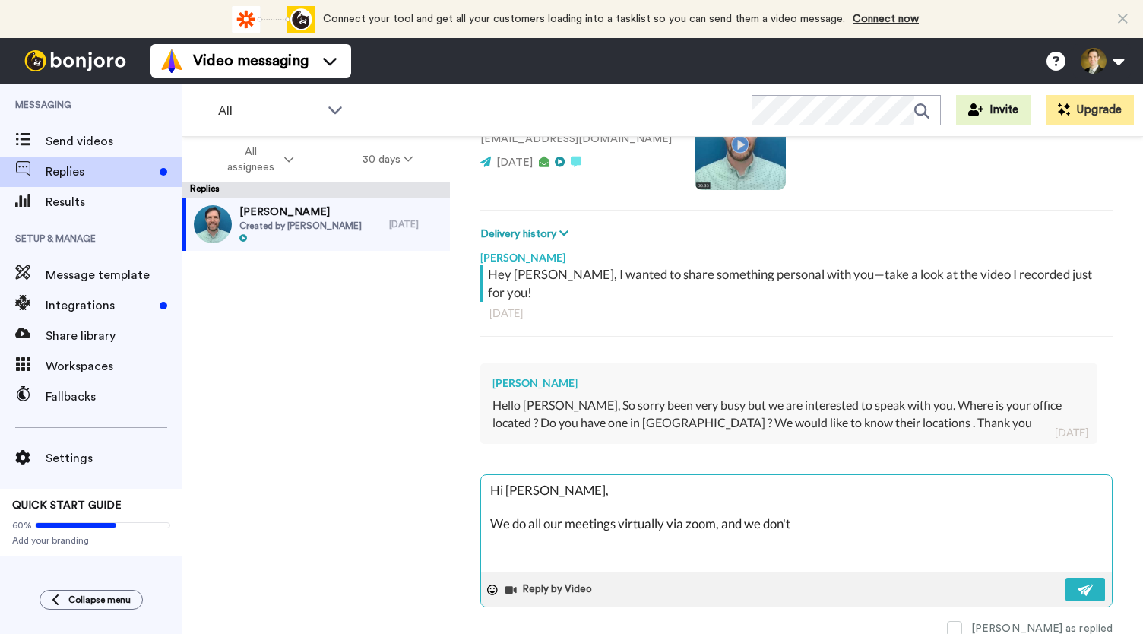
type textarea "x"
type textarea "Hi Enriqueta, We do all our meetings virtually via zoom, and we don't"
type textarea "x"
type textarea "Hi Enriqueta, We do all our meetings virtually via zoom, and we don't h"
type textarea "x"
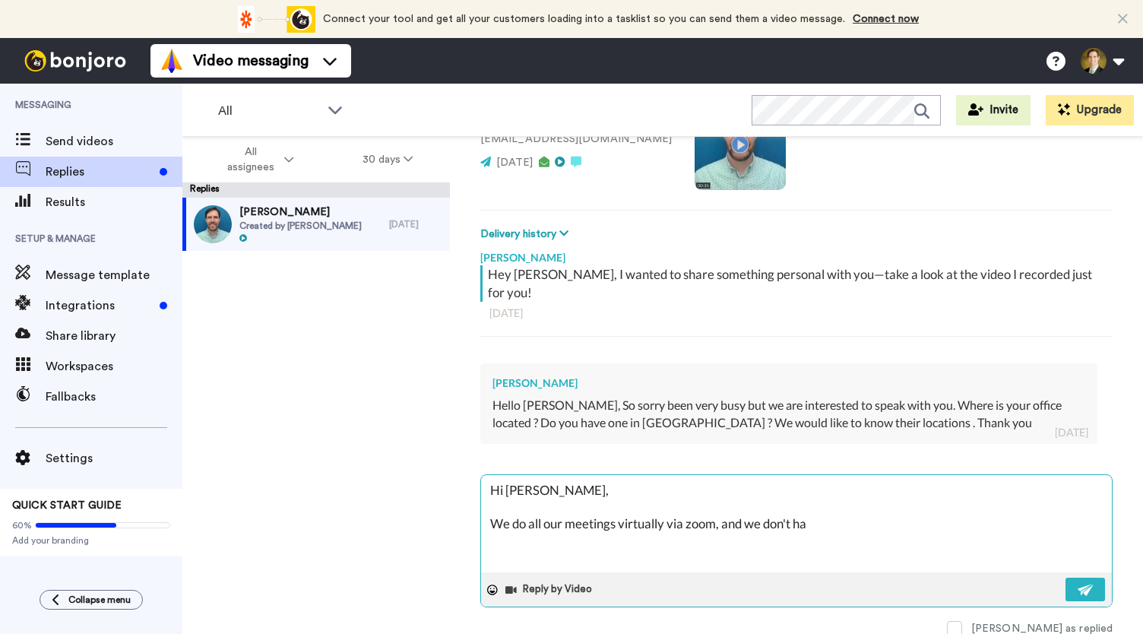
type textarea "Hi Enriqueta, We do all our meetings virtually via zoom, and we don't hav"
type textarea "x"
type textarea "Hi Enriqueta, We do all our meetings virtually via zoom, and we don't have"
type textarea "x"
type textarea "Hi Enriqueta, We do all our meetings virtually via zoom, and we don't have"
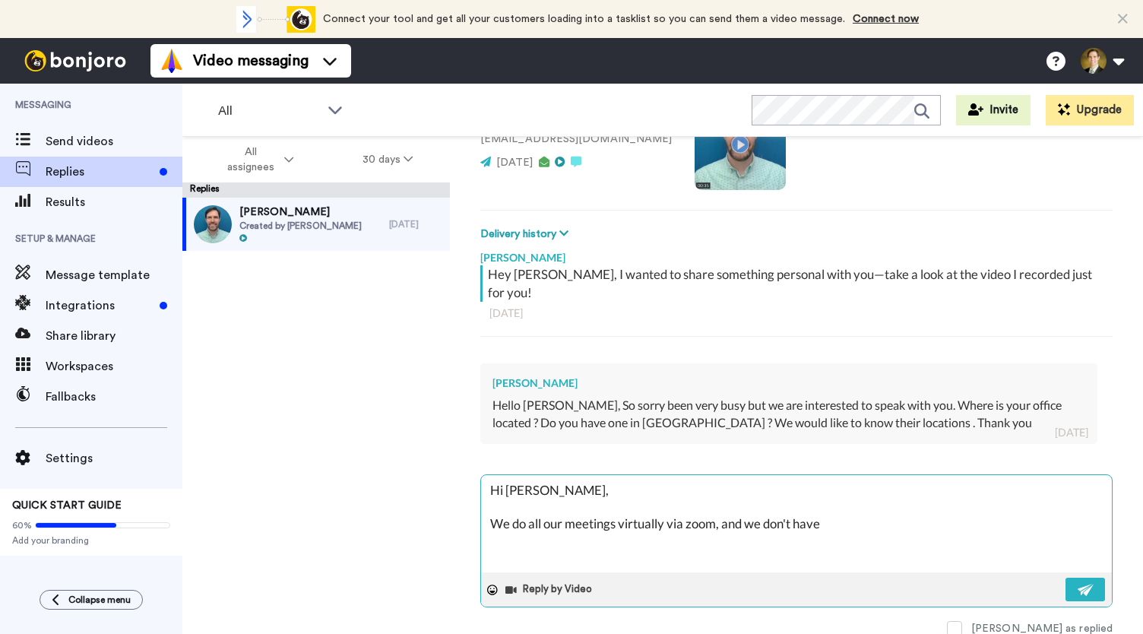
type textarea "x"
type textarea "Hi Enriqueta, We do all our meetings virtually via zoom, and we don't have a"
type textarea "x"
type textarea "Hi Enriqueta, We do all our meetings virtually via zoom, and we don't have an"
type textarea "x"
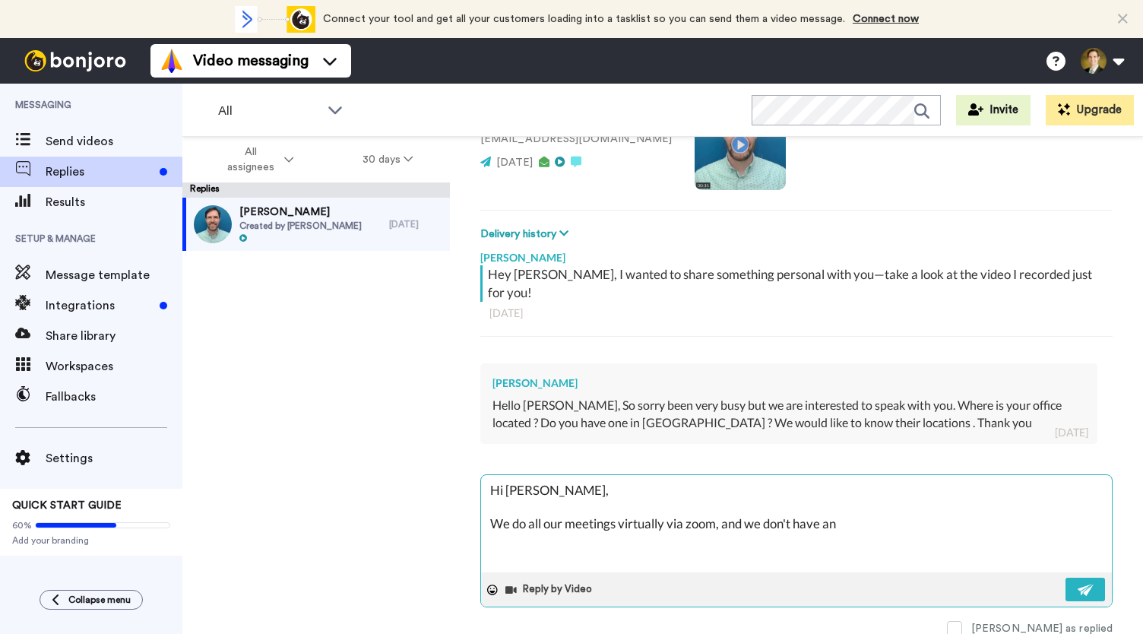
type textarea "Hi Enriqueta, We do all our meetings virtually via zoom, and we don't have any"
type textarea "x"
type textarea "Hi Enriqueta, We do all our meetings virtually via zoom, and we don't have any"
type textarea "x"
type textarea "Hi Enriqueta, We do all our meetings virtually via zoom, and we don't have any l"
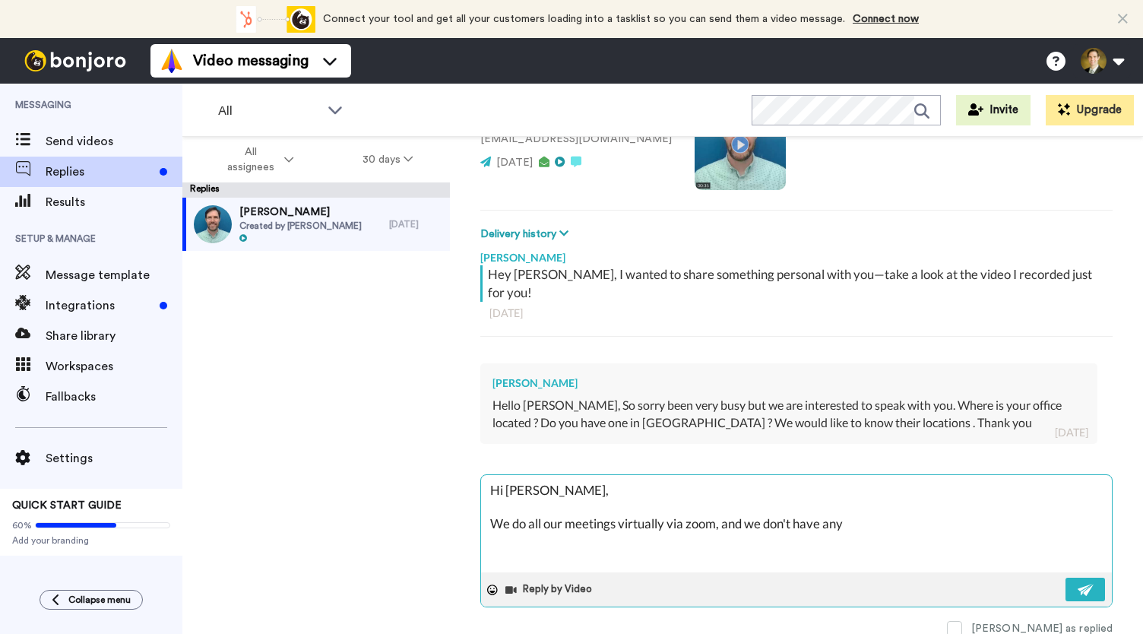
type textarea "x"
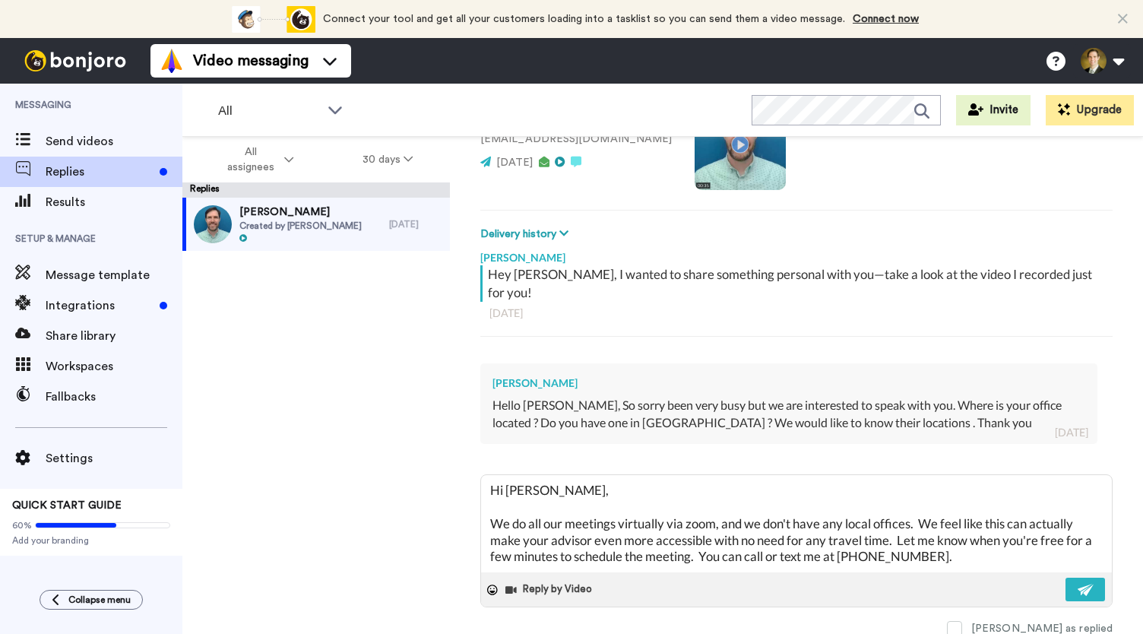
drag, startPoint x: 965, startPoint y: 559, endPoint x: 435, endPoint y: 470, distance: 537.8
click at [435, 470] on div "All assignees 30 days Replies Enriqueta Sunga Created by David Lauritzen 2 days…" at bounding box center [662, 412] width 961 height 550
click at [1078, 584] on img at bounding box center [1086, 590] width 17 height 12
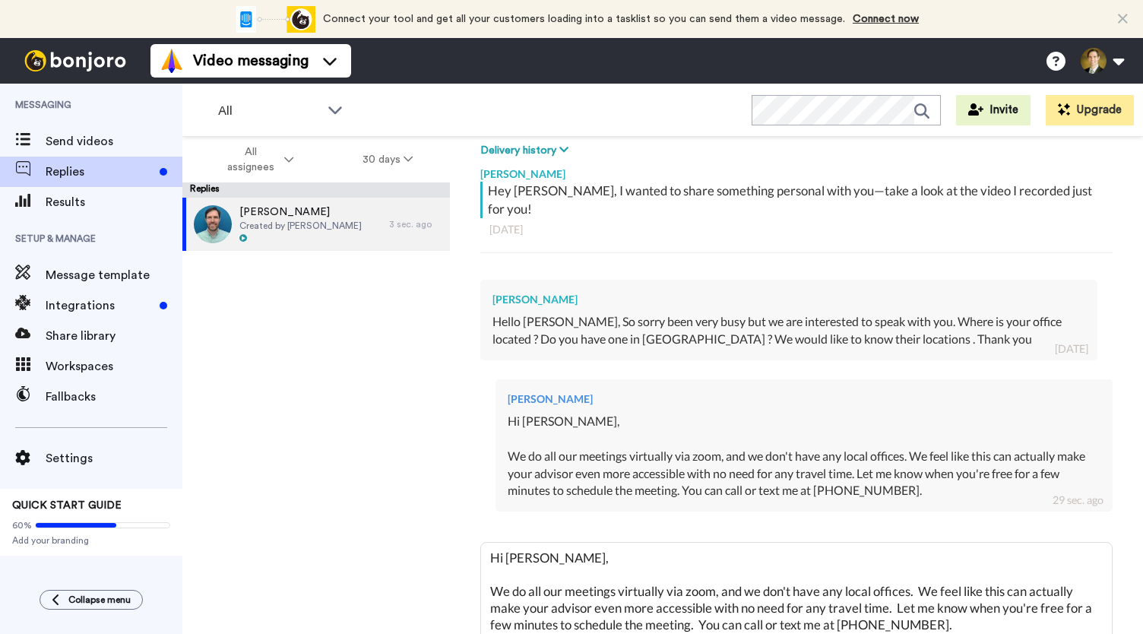
scroll to position [302, 0]
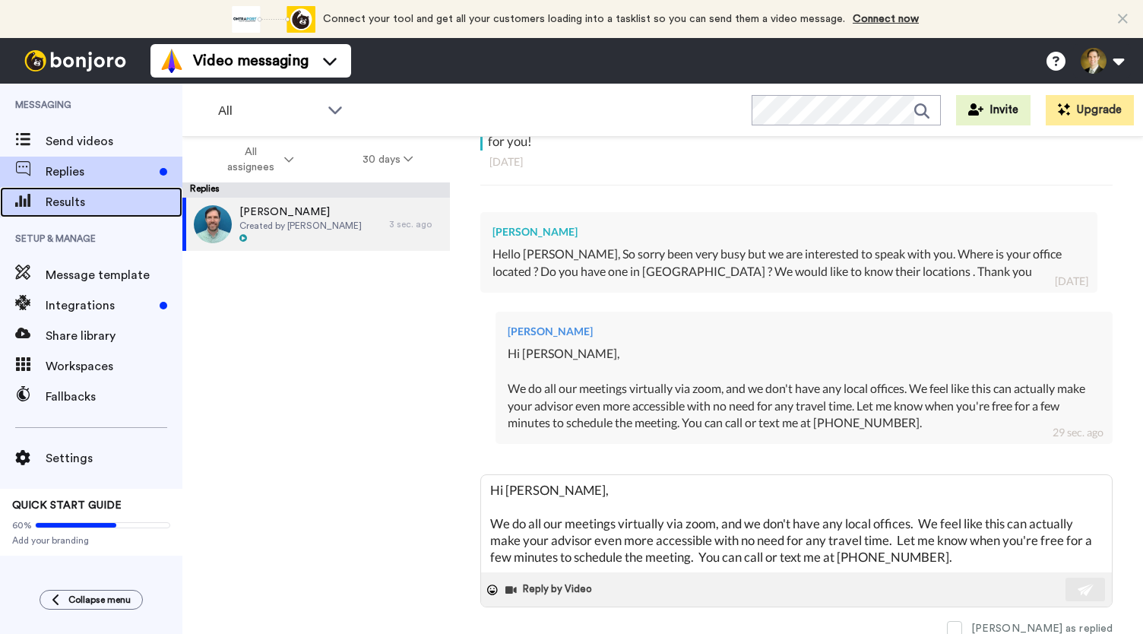
click at [66, 200] on span "Results" at bounding box center [114, 202] width 137 height 18
